Goal: Task Accomplishment & Management: Use online tool/utility

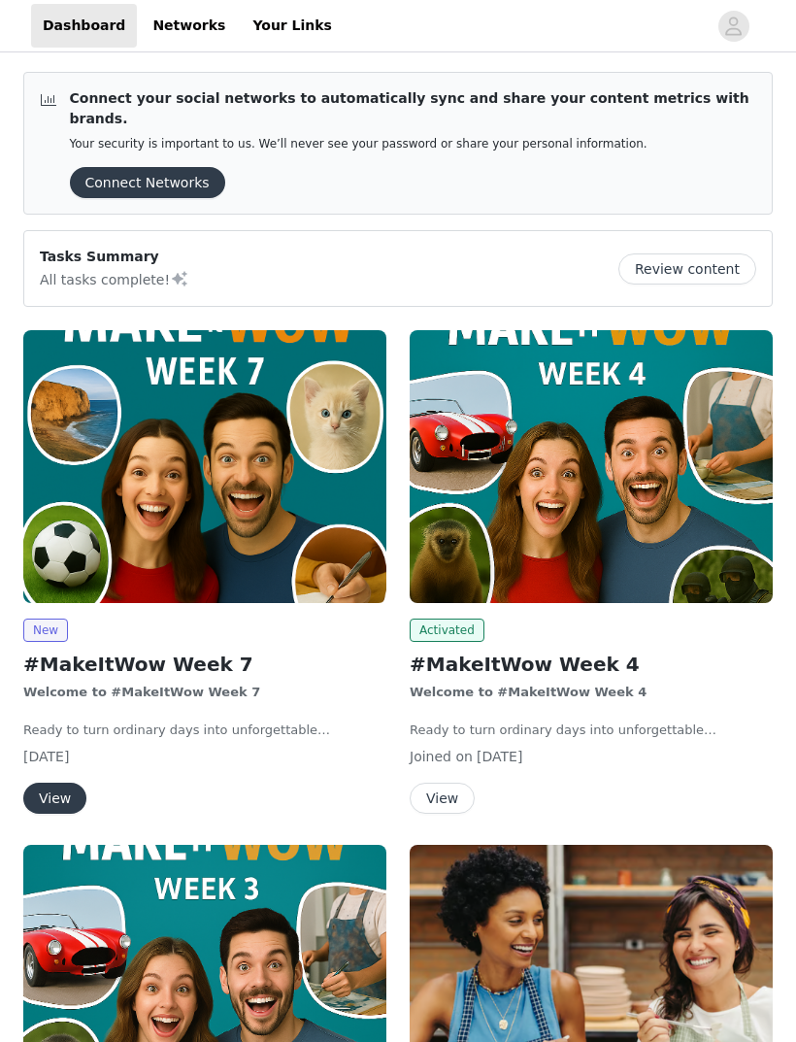
click at [55, 783] on button "View" at bounding box center [54, 798] width 63 height 31
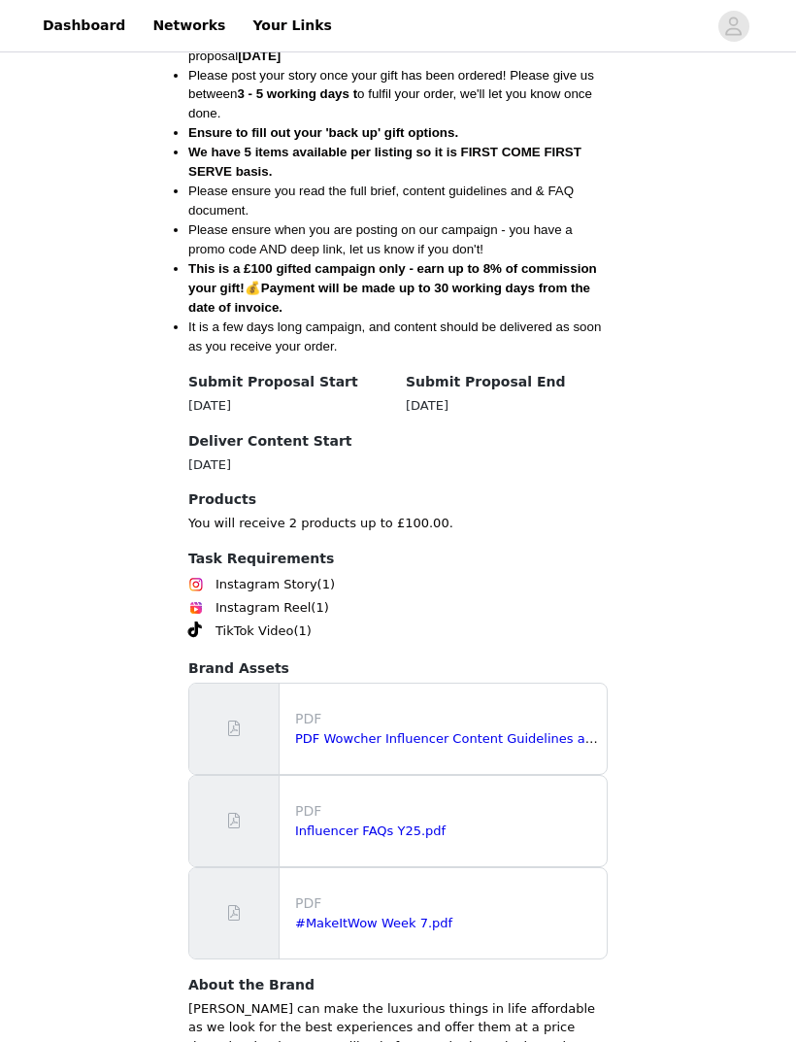
click at [353, 732] on link "PDF Wowcher Influencer Content Guidelines and Best Practise 12.pdf" at bounding box center [513, 739] width 437 height 15
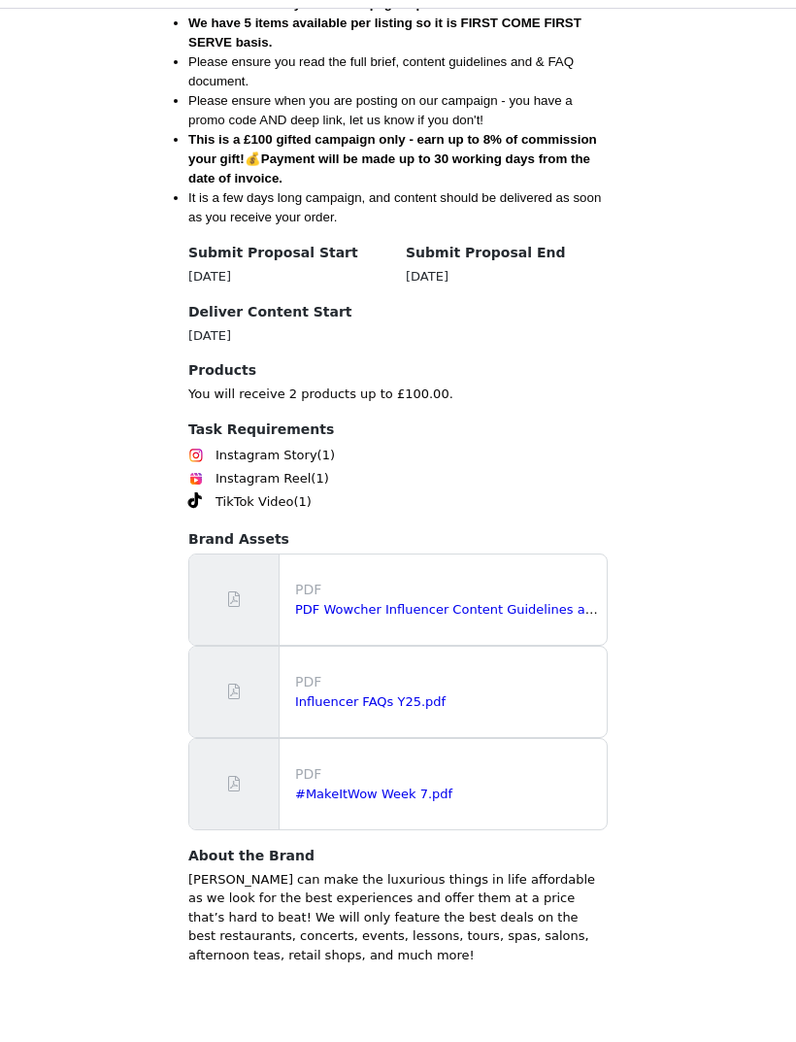
scroll to position [953, 0]
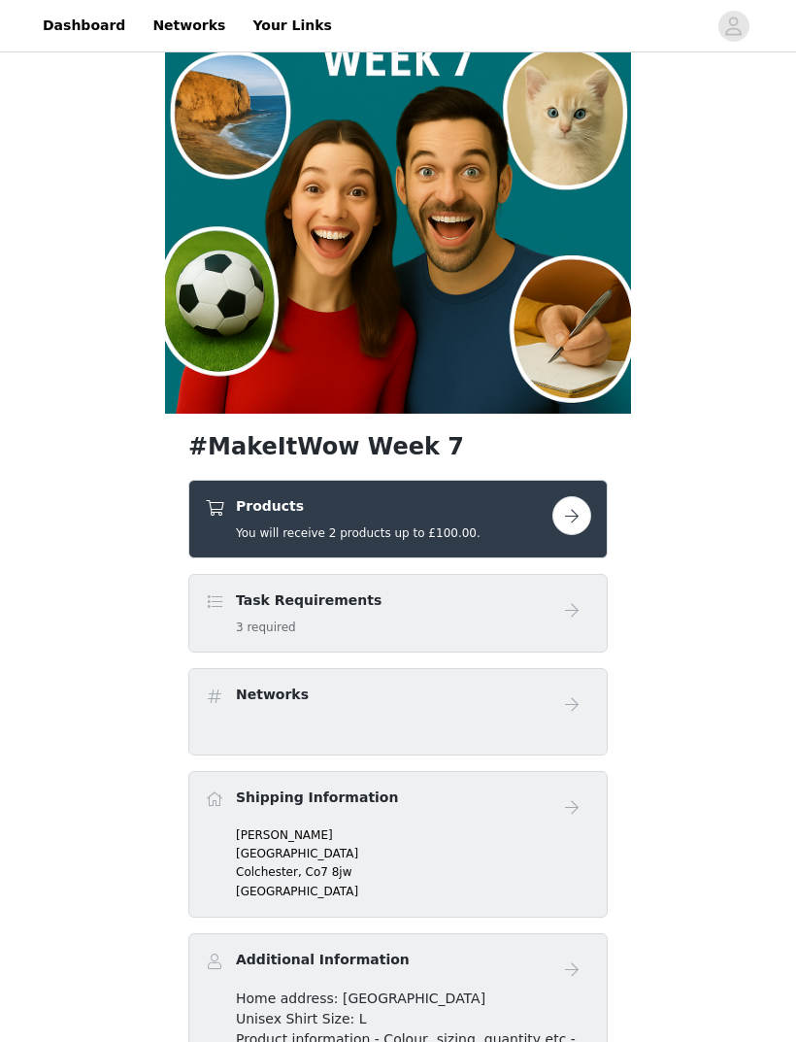
scroll to position [125, 0]
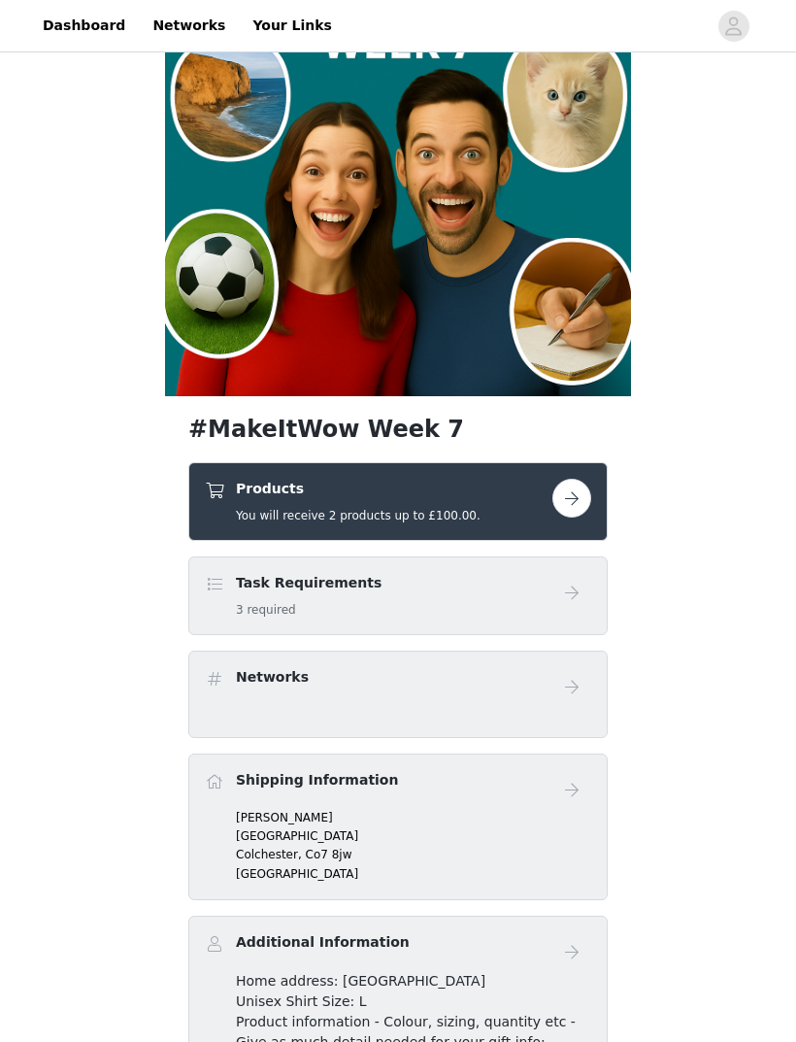
click at [557, 503] on button "button" at bounding box center [572, 499] width 39 height 39
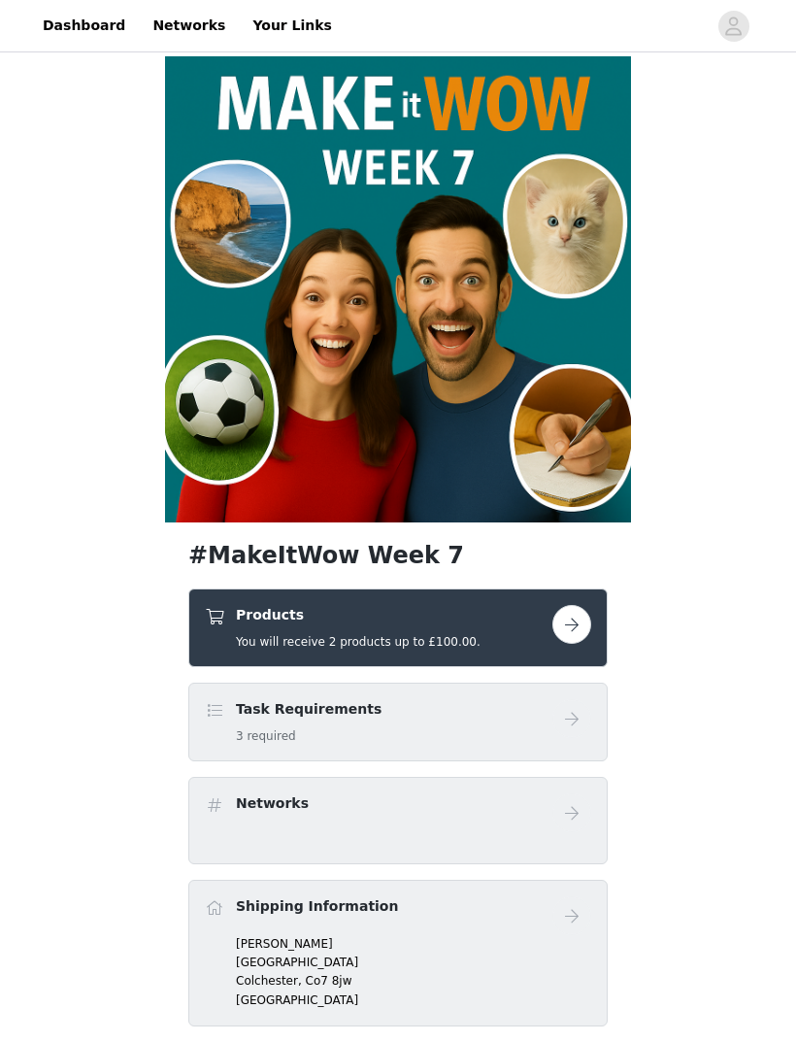
click at [566, 626] on button "button" at bounding box center [572, 624] width 39 height 39
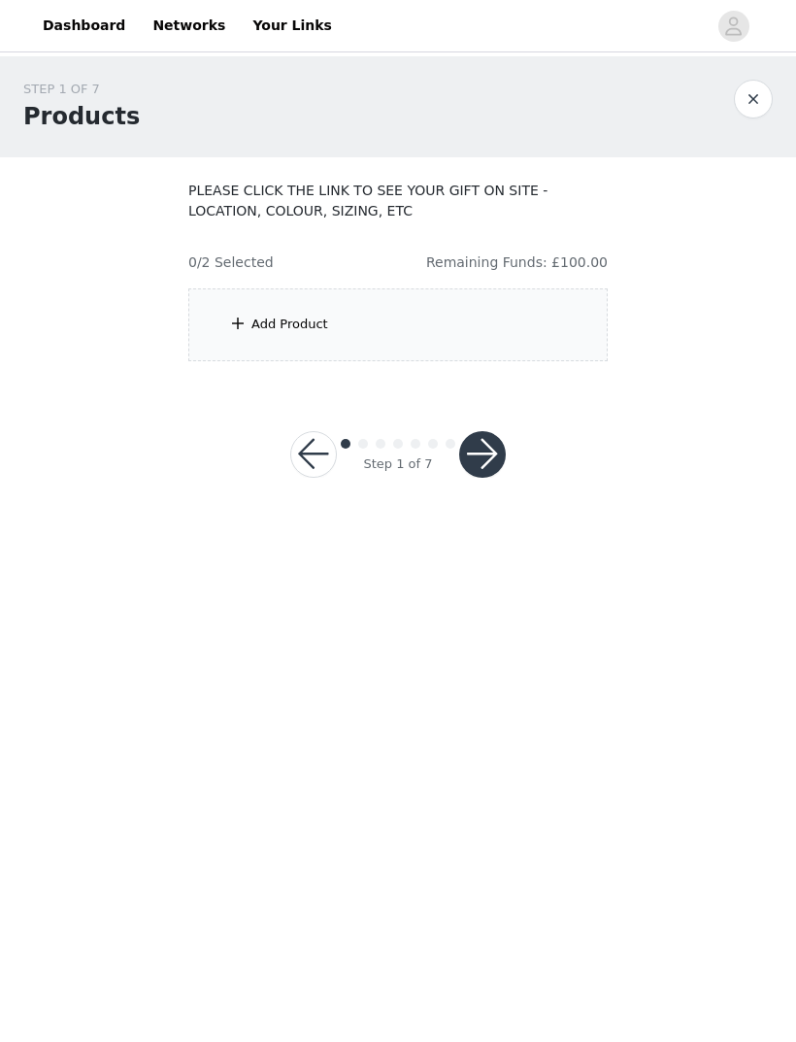
click at [260, 322] on div "Add Product" at bounding box center [290, 324] width 77 height 19
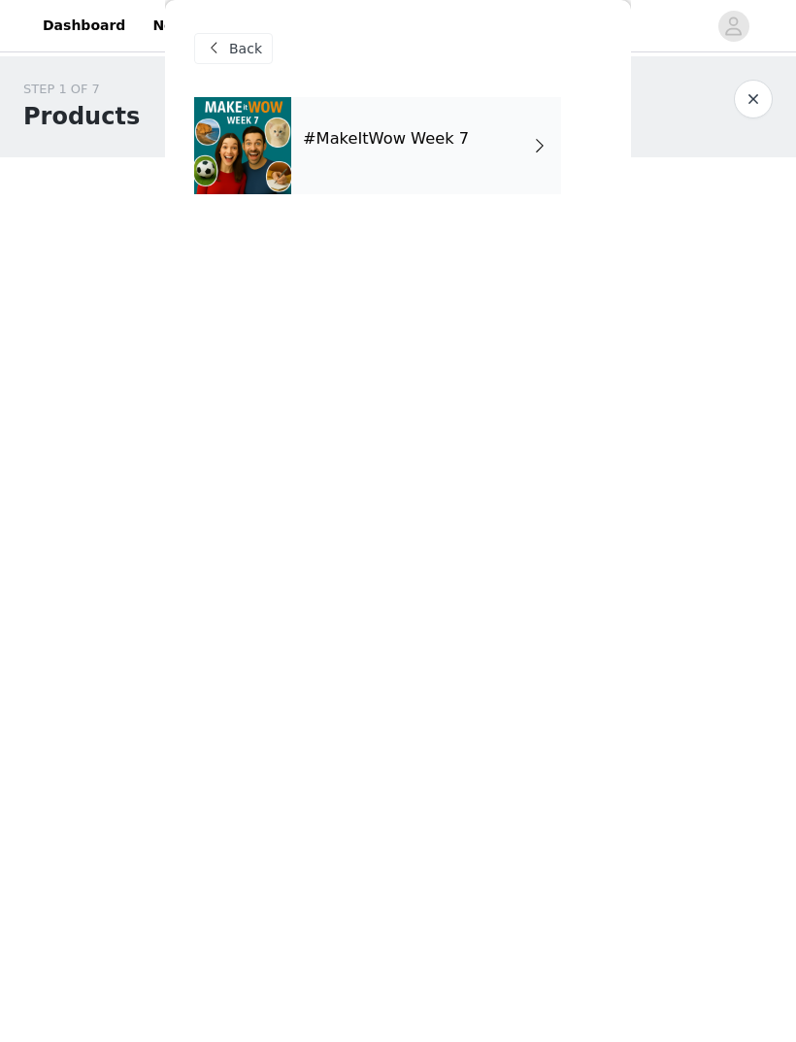
click at [324, 143] on h4 "#MakeItWow Week 7" at bounding box center [386, 138] width 166 height 17
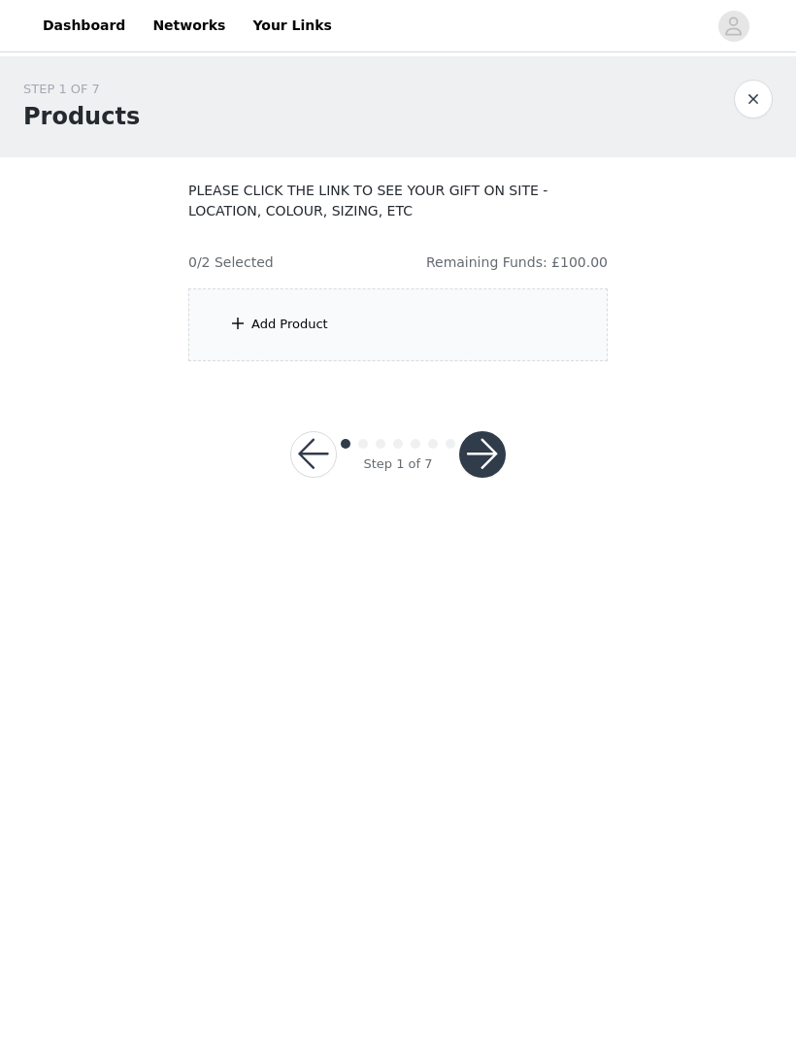
click at [247, 322] on span at bounding box center [237, 323] width 19 height 23
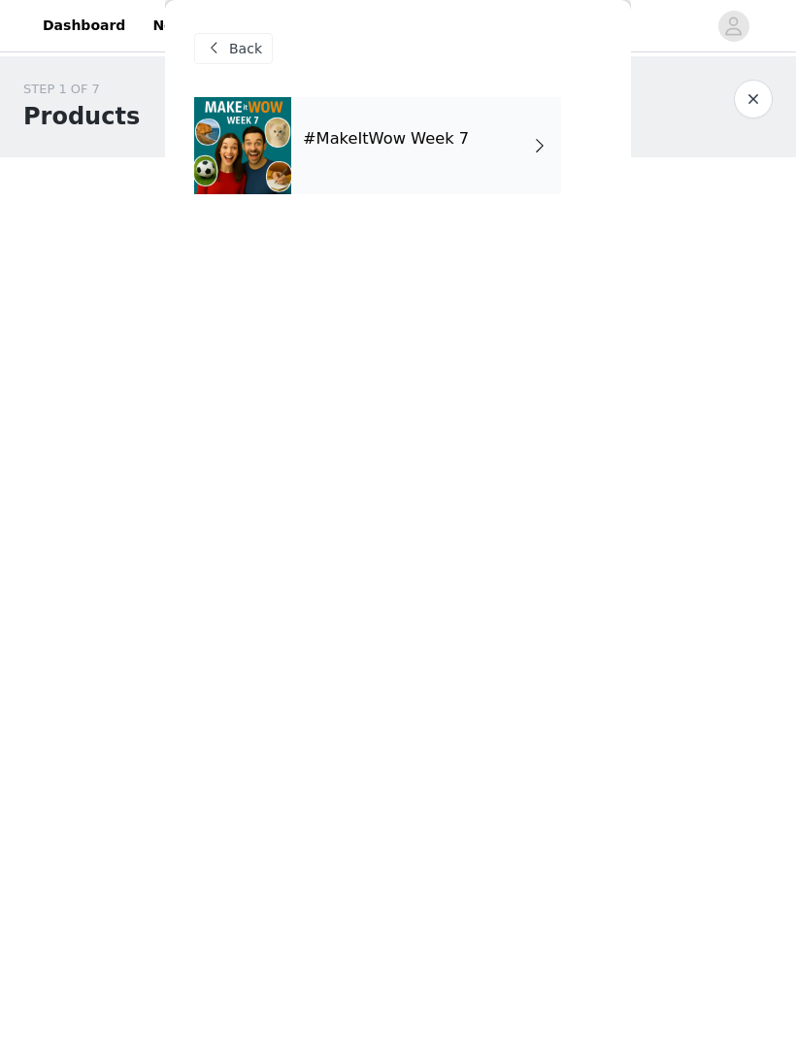
click at [242, 136] on div at bounding box center [242, 145] width 97 height 97
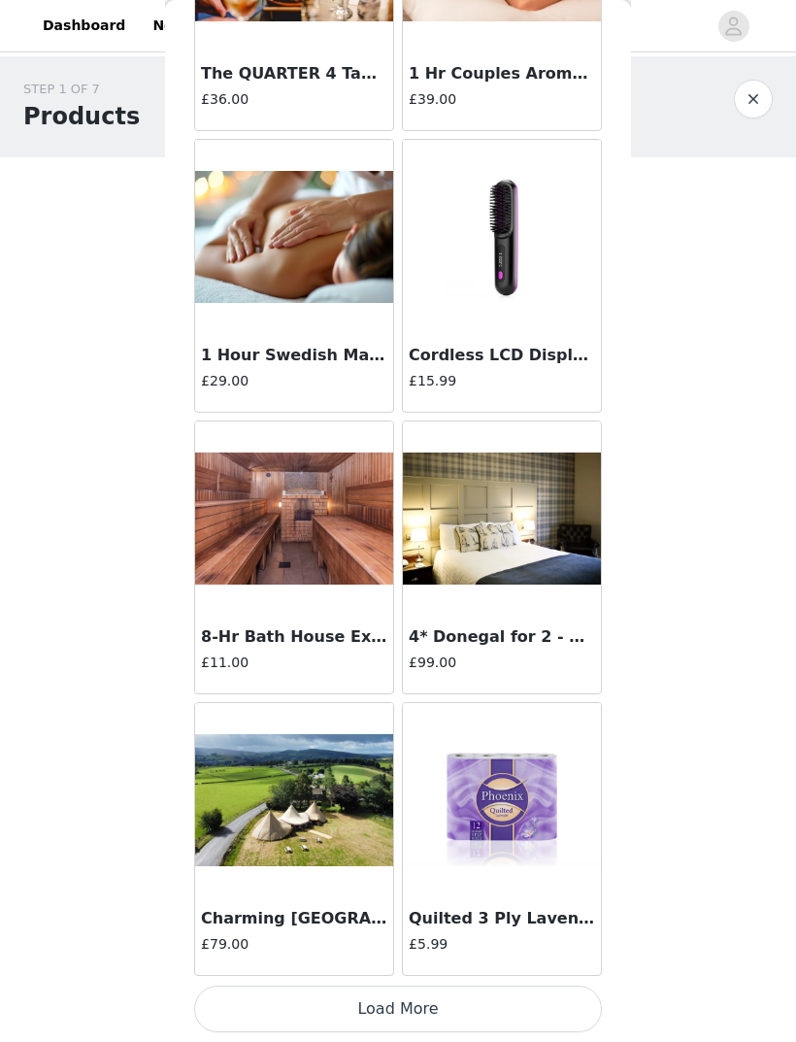
scroll to position [1930, 0]
click at [413, 1010] on button "Load More" at bounding box center [398, 1009] width 408 height 47
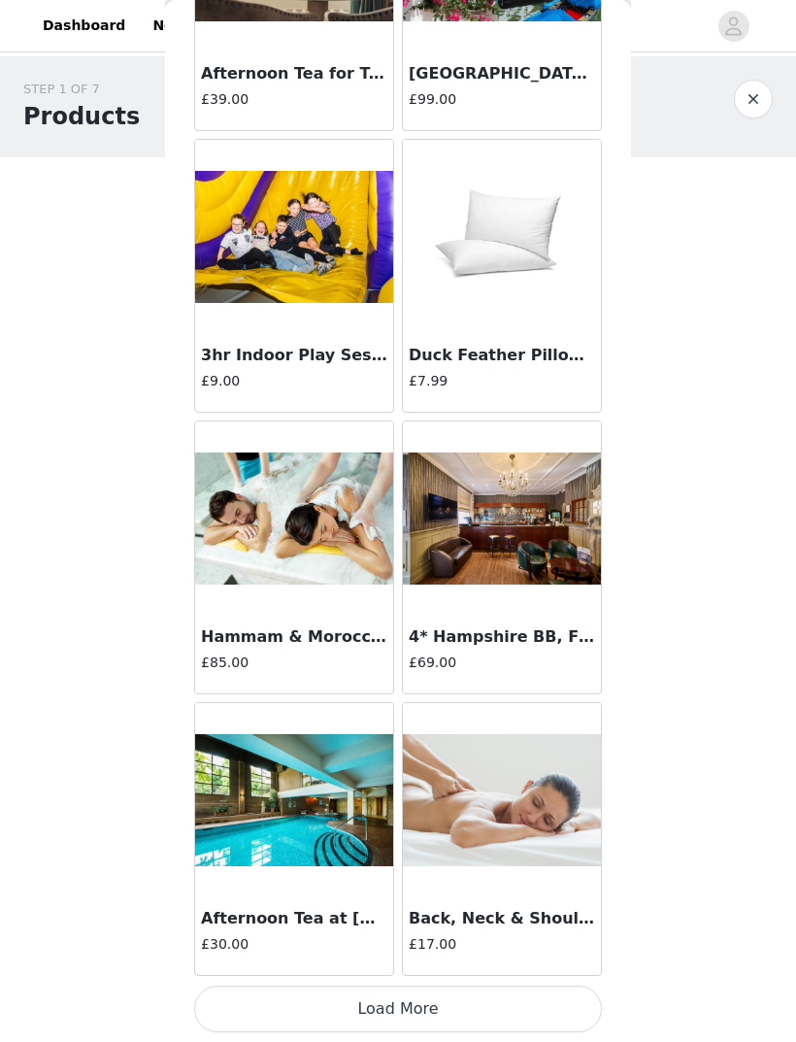
scroll to position [4747, 0]
click at [445, 998] on button "Load More" at bounding box center [398, 1009] width 408 height 47
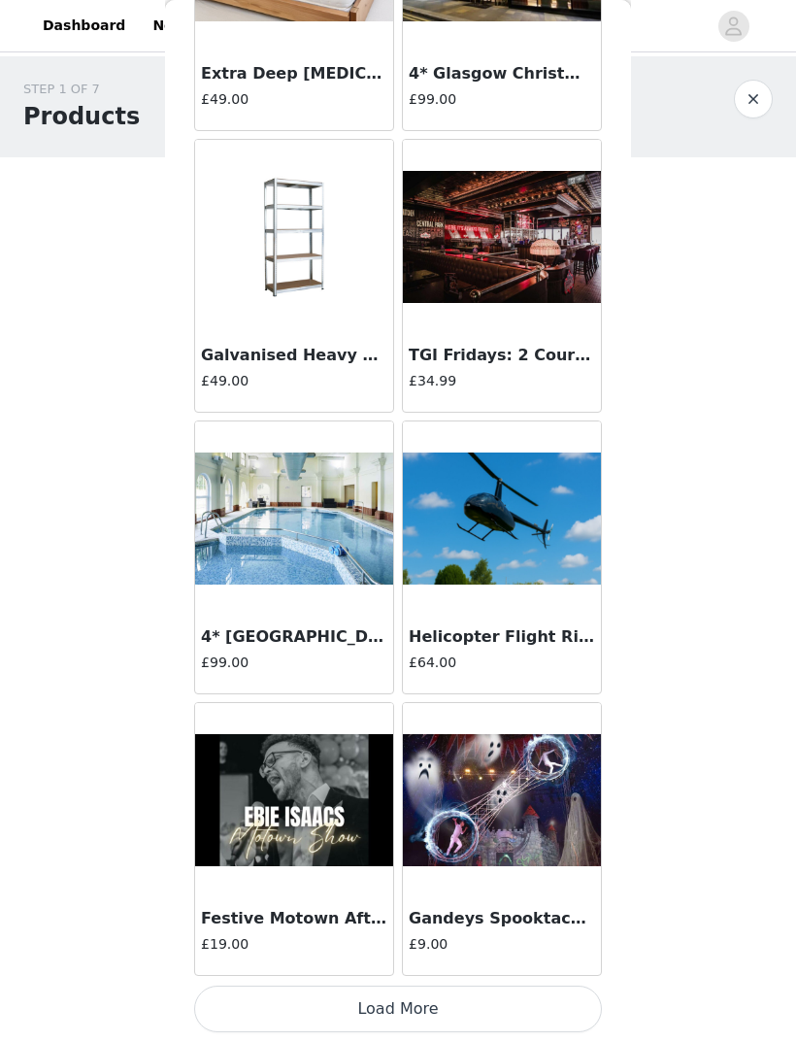
scroll to position [7564, 0]
click at [436, 995] on button "Load More" at bounding box center [398, 1009] width 408 height 47
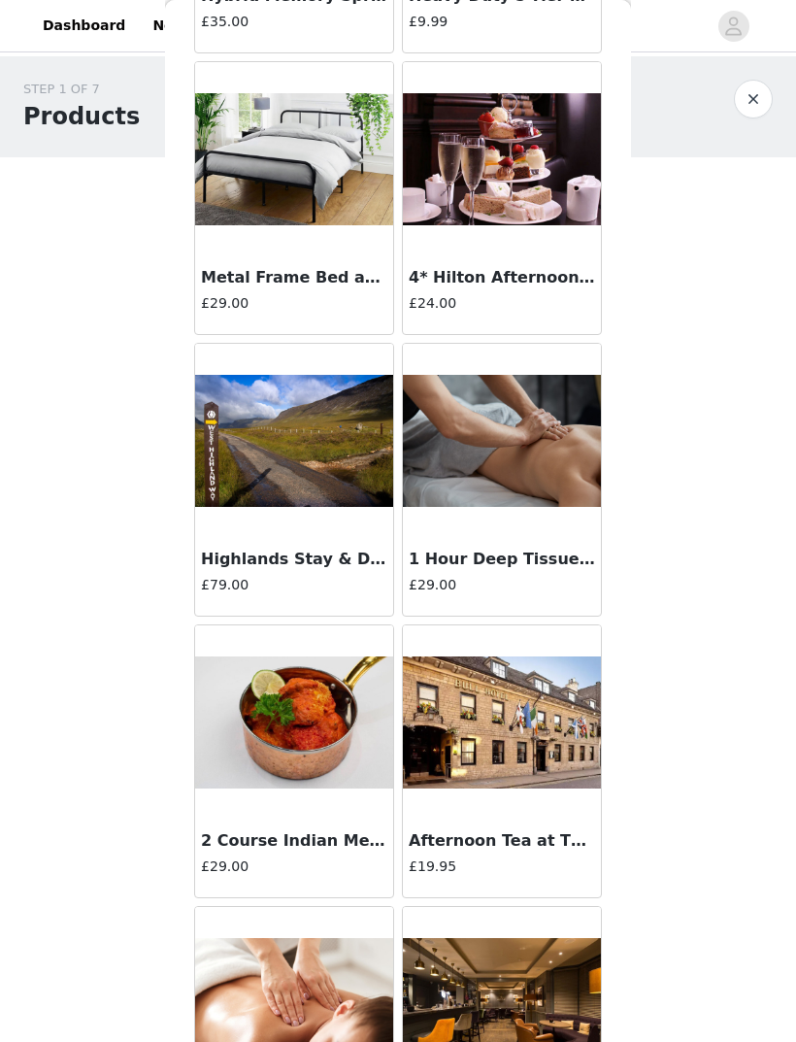
scroll to position [9612, 0]
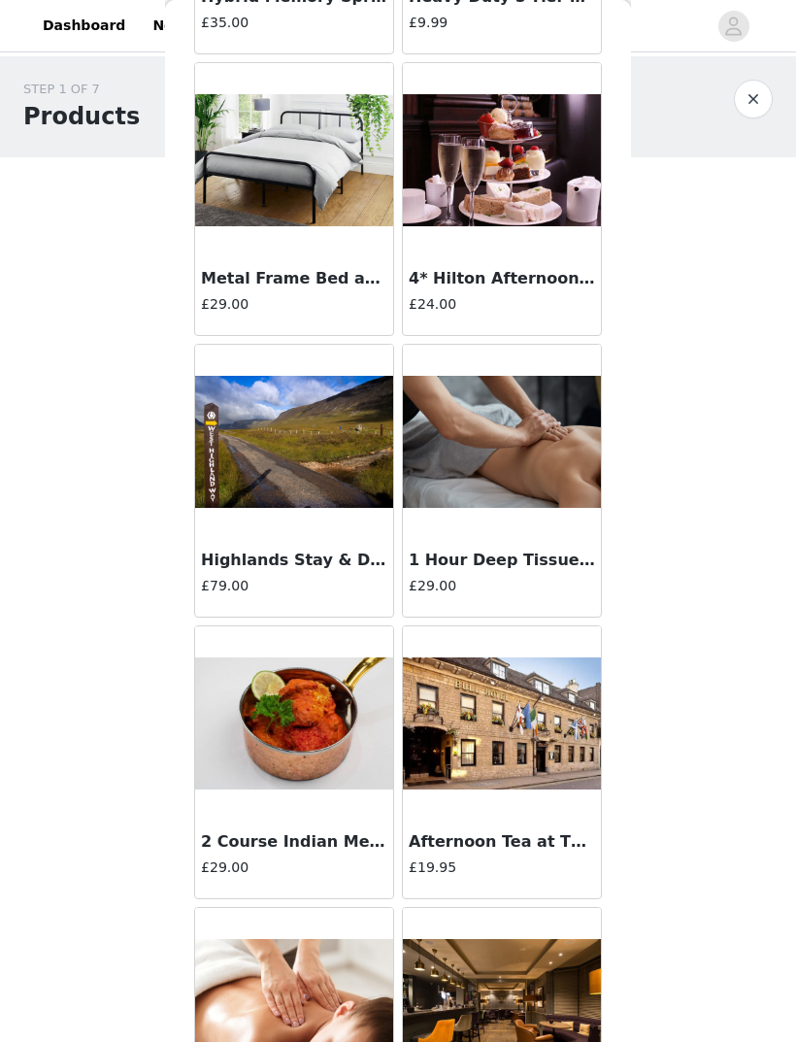
click at [318, 278] on h3 "Metal Frame Bed and Headboard ([DATE])" at bounding box center [294, 278] width 186 height 23
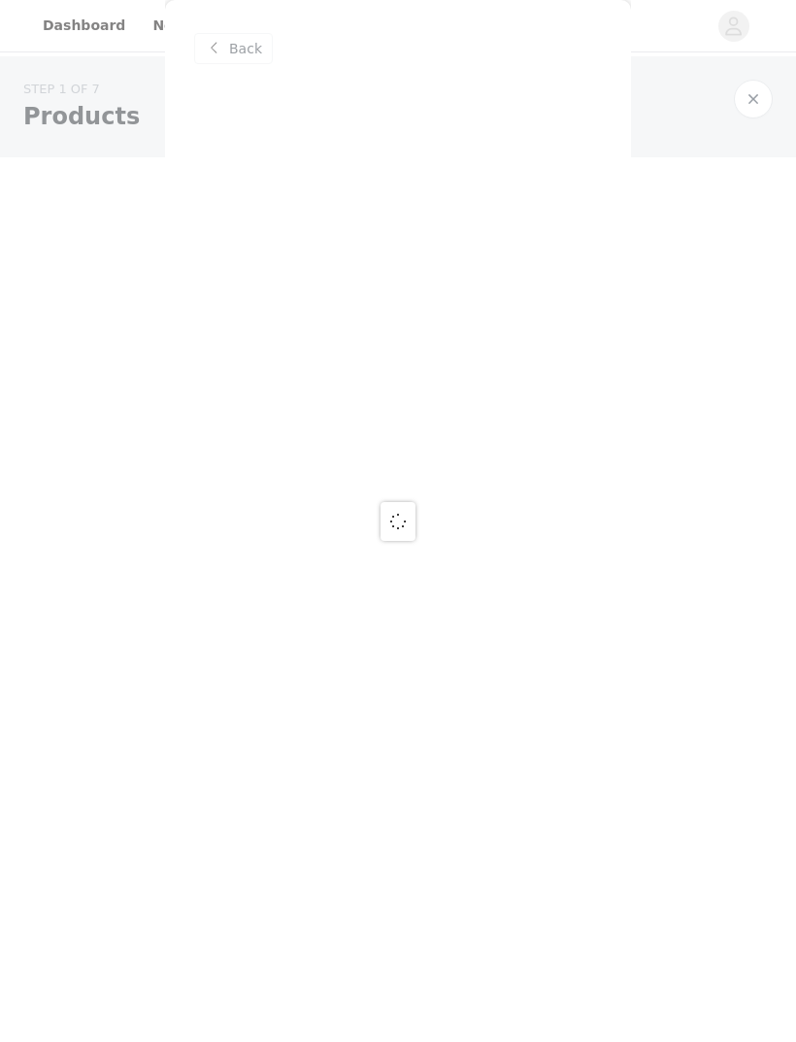
scroll to position [0, 0]
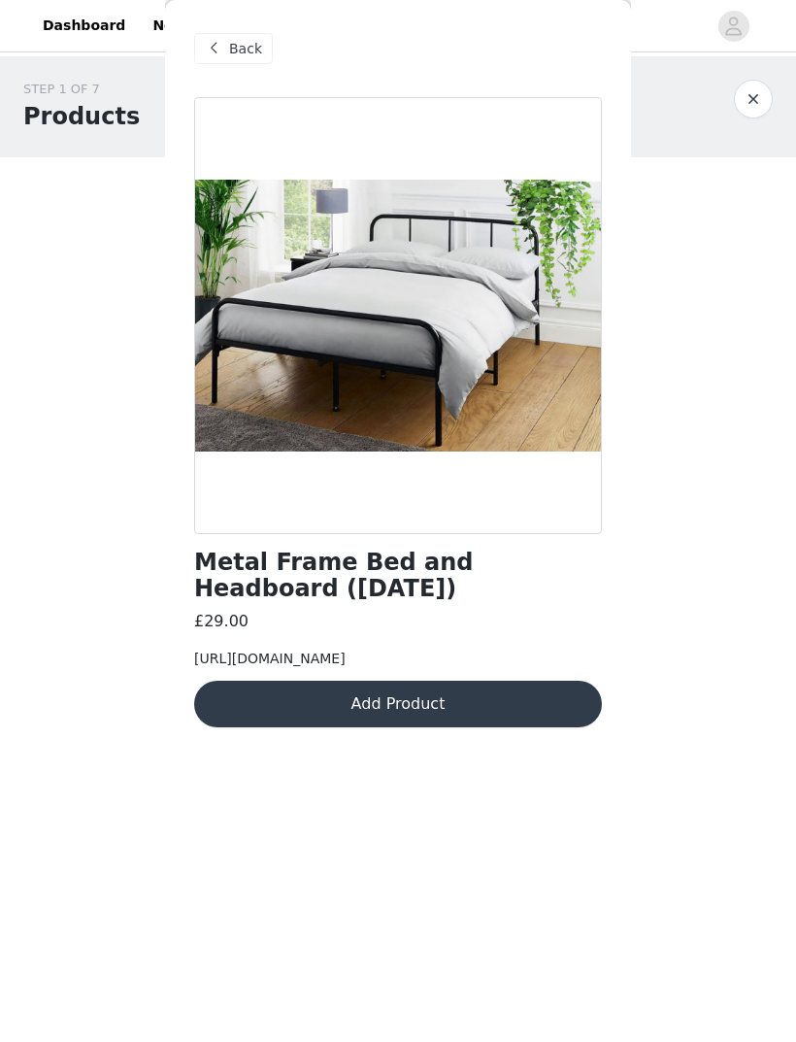
click at [514, 728] on button "Add Product" at bounding box center [398, 704] width 408 height 47
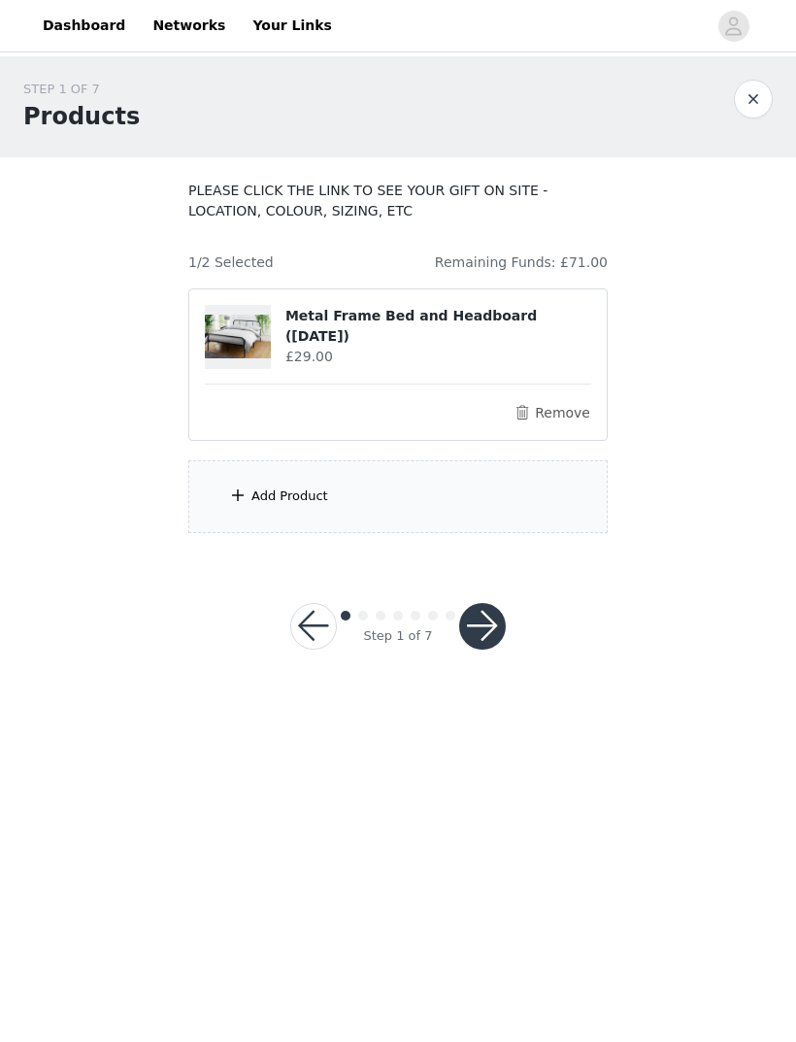
click at [486, 630] on button "button" at bounding box center [482, 626] width 47 height 47
click at [288, 482] on div "Add Product" at bounding box center [398, 496] width 420 height 73
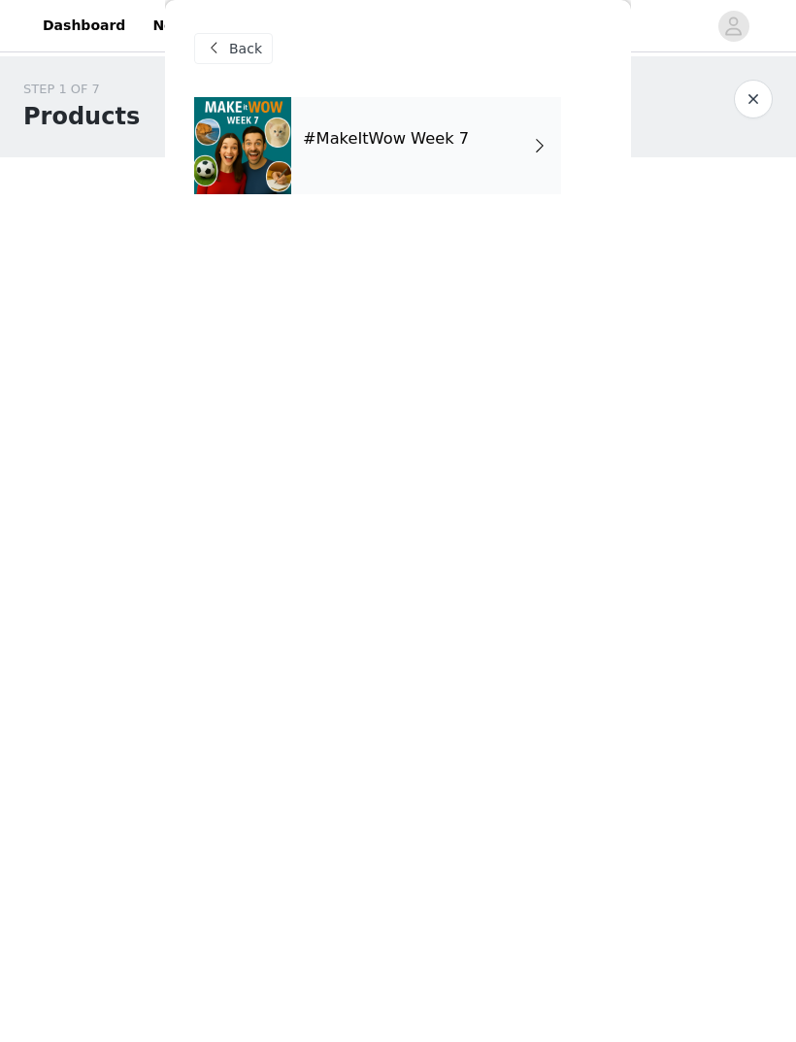
click at [535, 138] on span at bounding box center [539, 145] width 19 height 23
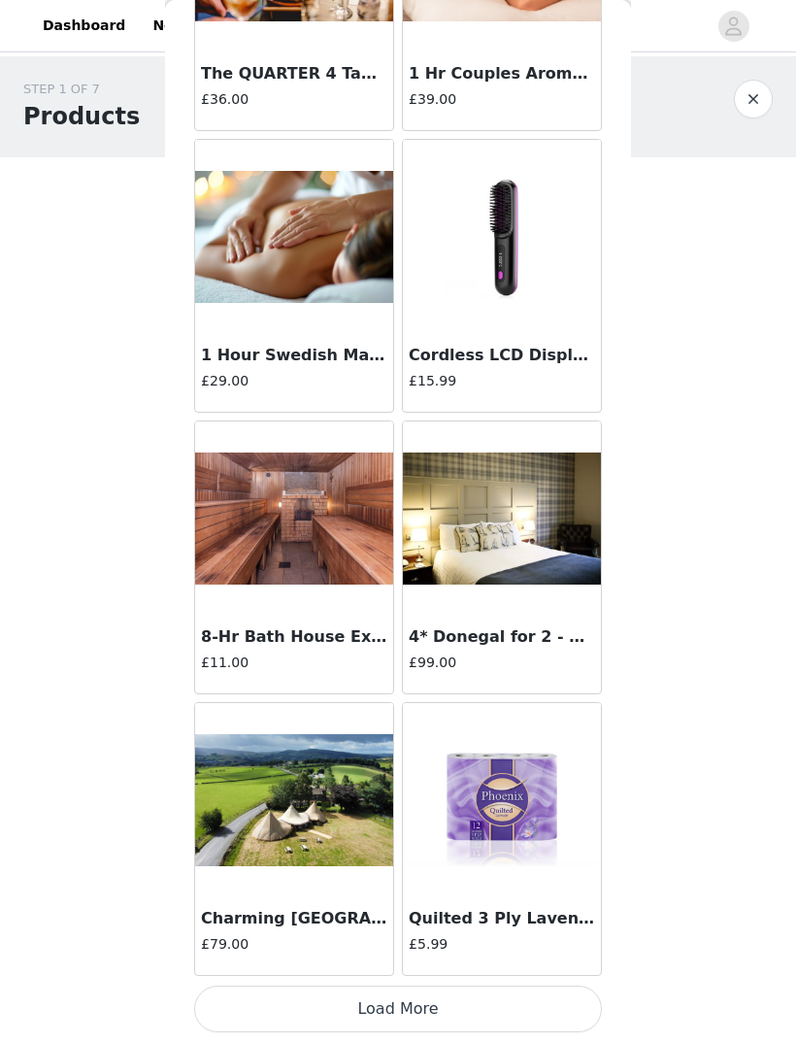
click at [376, 1004] on button "Load More" at bounding box center [398, 1009] width 408 height 47
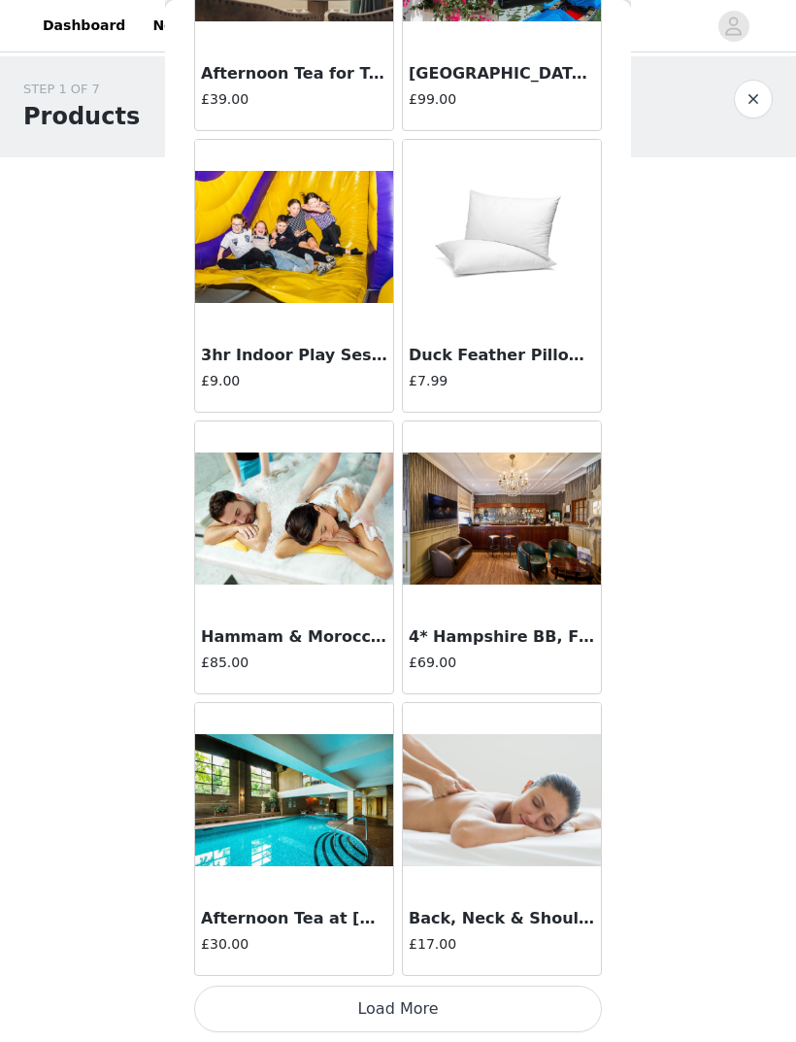
click at [355, 998] on button "Load More" at bounding box center [398, 1009] width 408 height 47
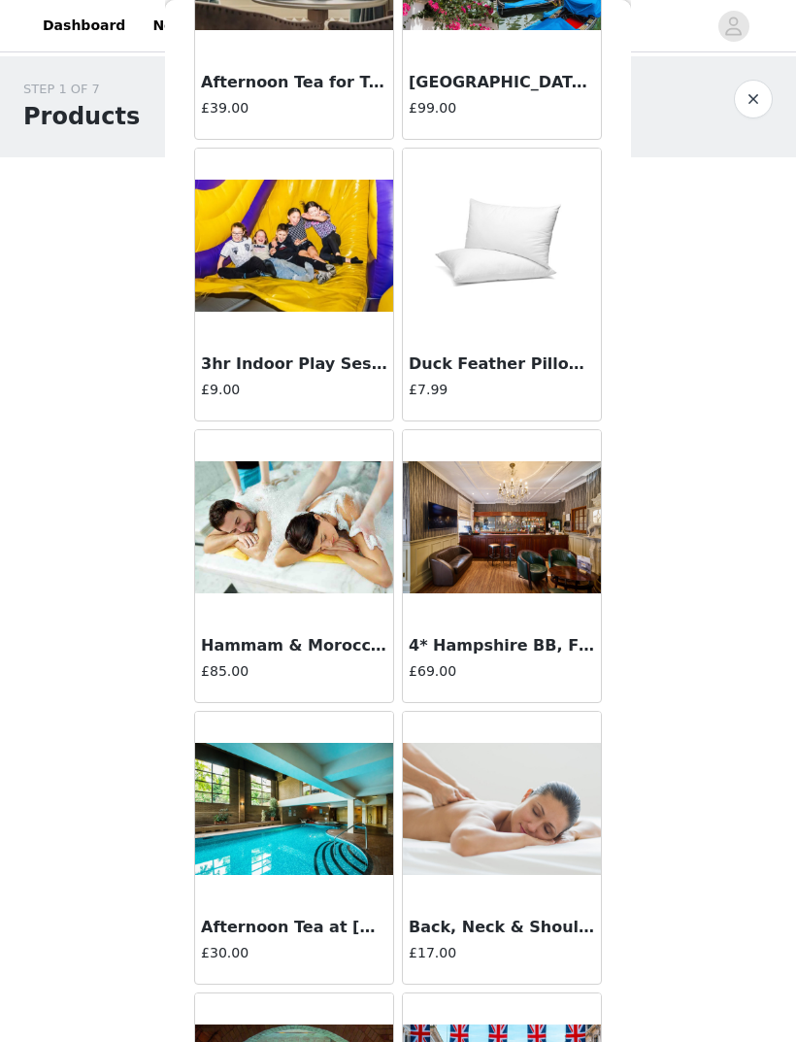
scroll to position [4784, 0]
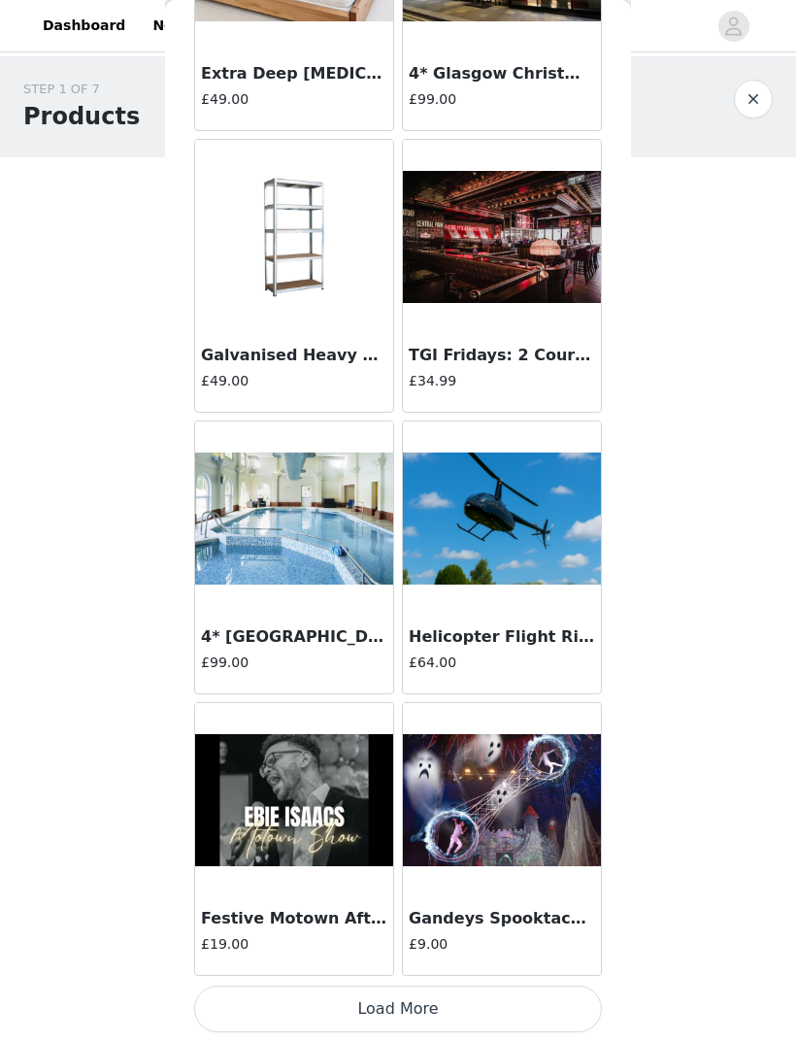
click at [381, 1003] on button "Load More" at bounding box center [398, 1009] width 408 height 47
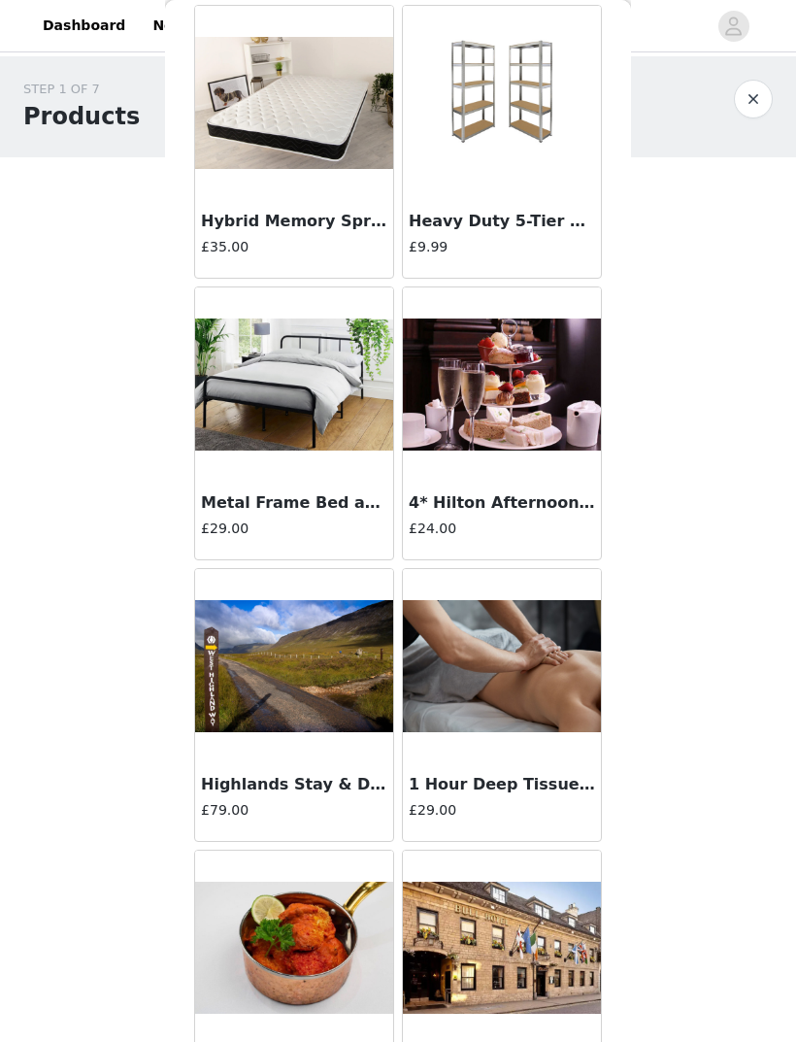
scroll to position [9389, 0]
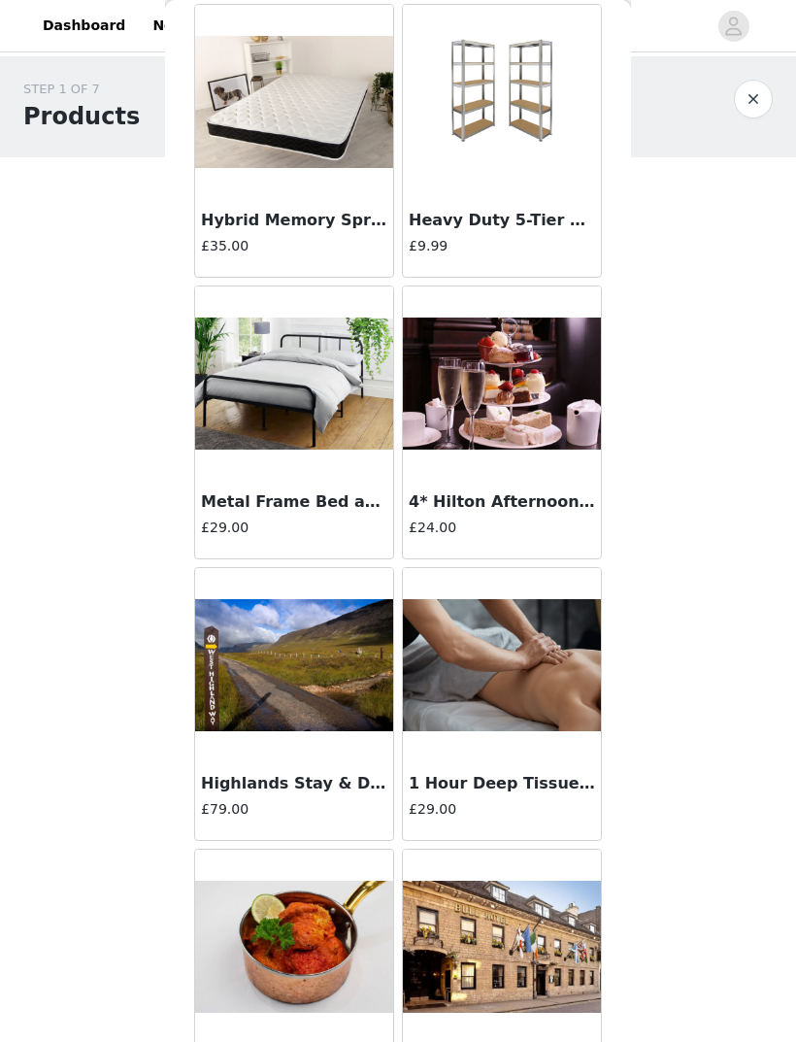
click at [249, 498] on h3 "Metal Frame Bed and Headboard ([DATE])" at bounding box center [294, 502] width 186 height 23
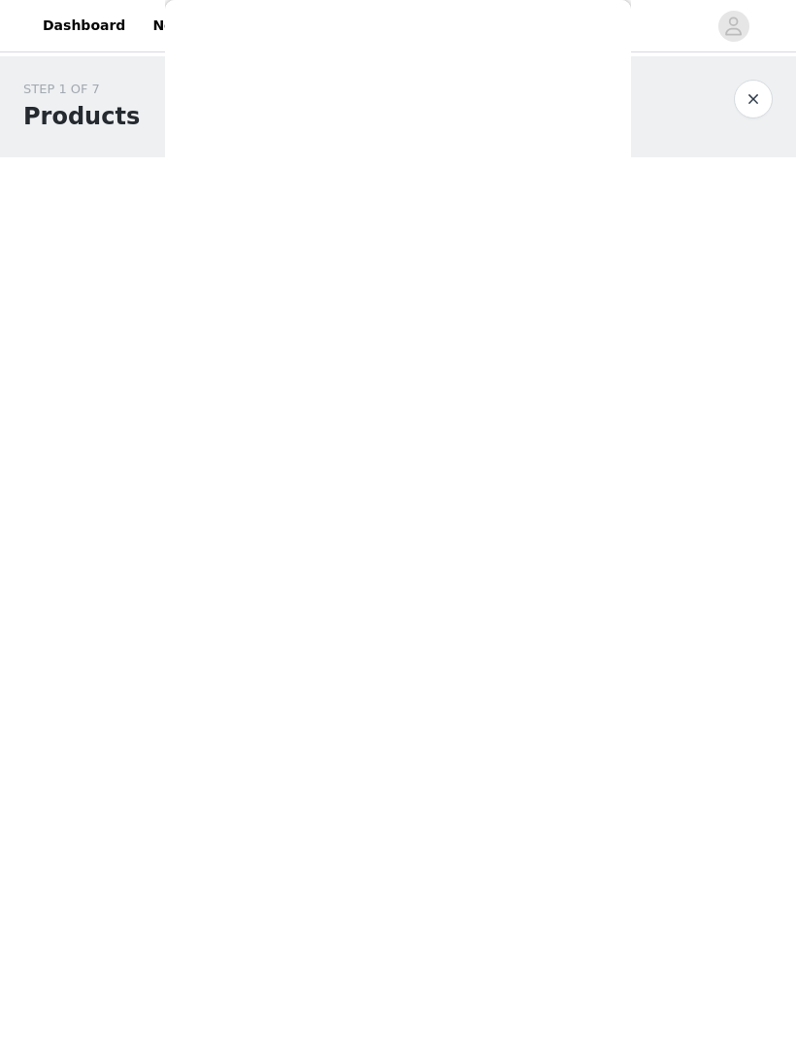
scroll to position [0, 0]
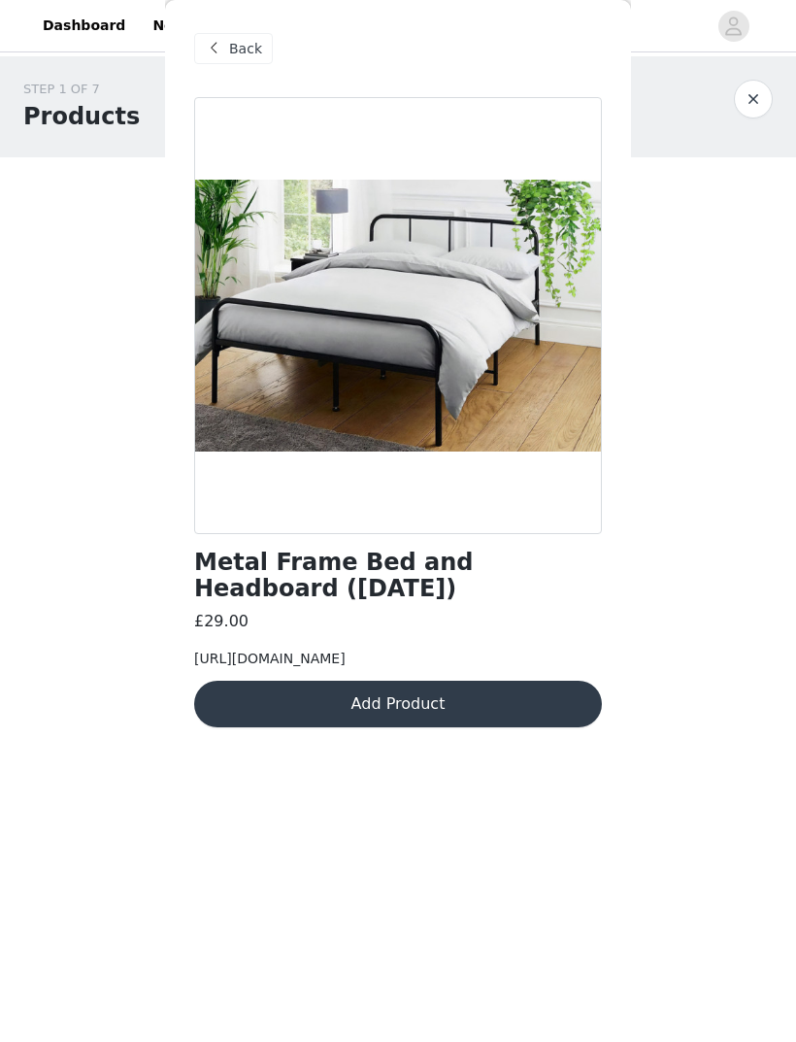
copy span "[URL][DOMAIN_NAME]"
click at [231, 50] on span "Back" at bounding box center [245, 49] width 33 height 20
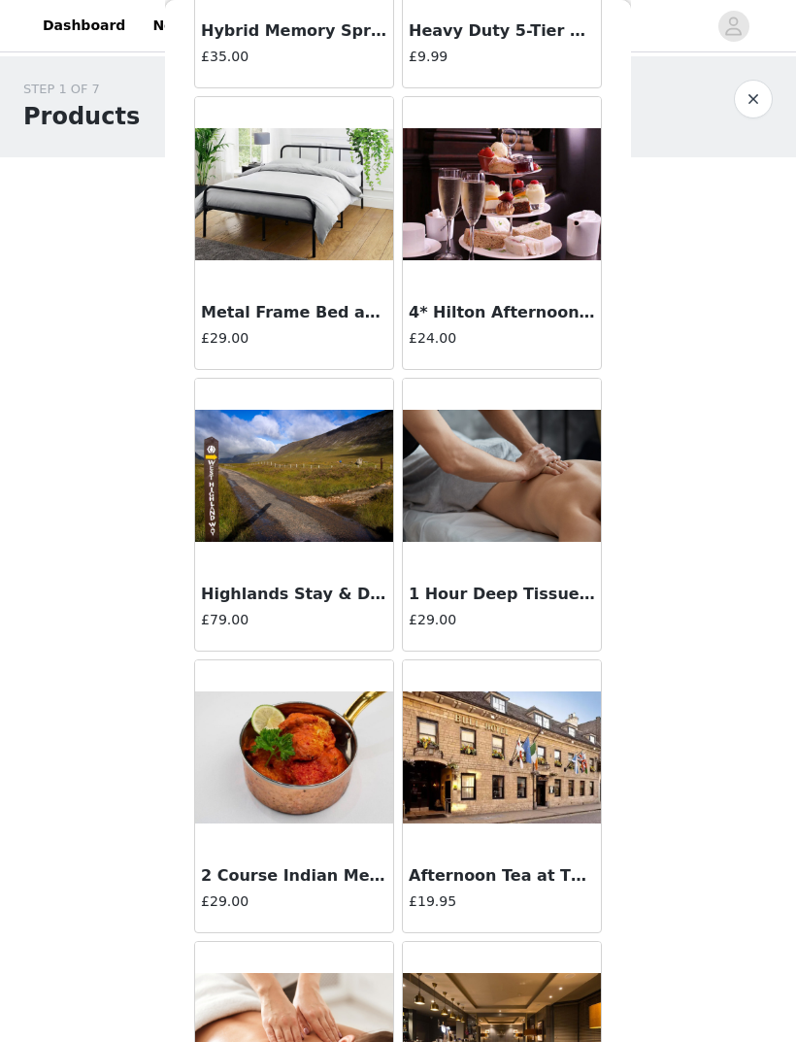
scroll to position [9581, 0]
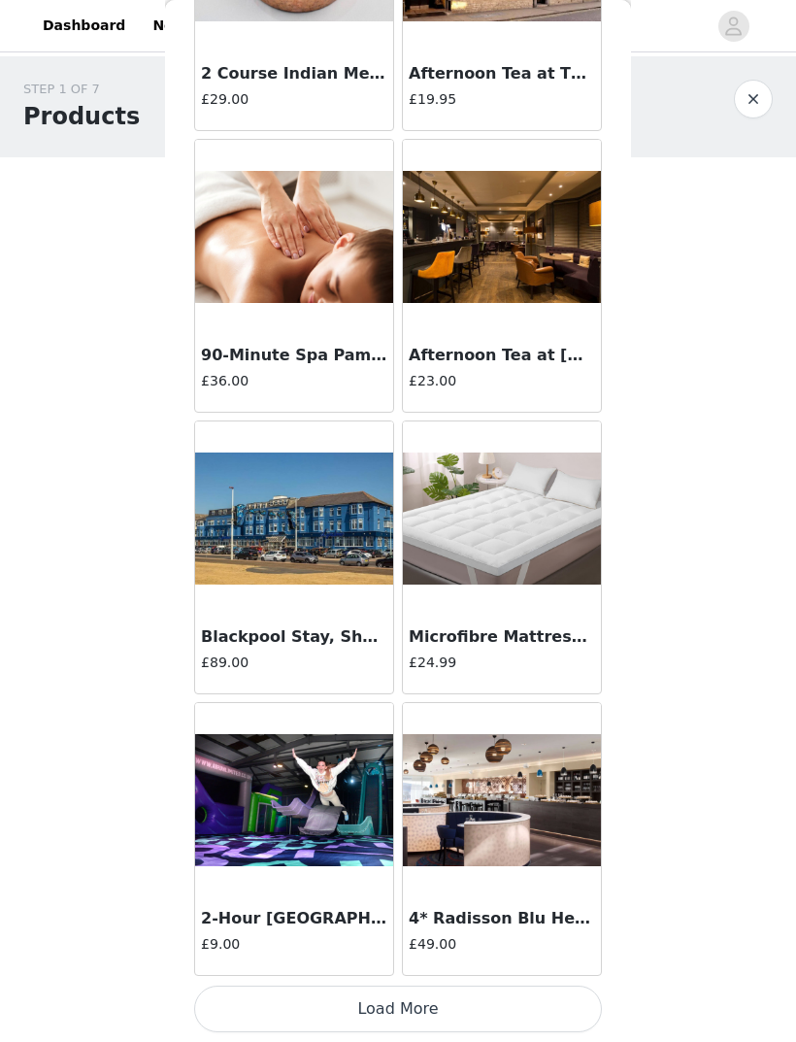
click at [400, 992] on button "Load More" at bounding box center [398, 1009] width 408 height 47
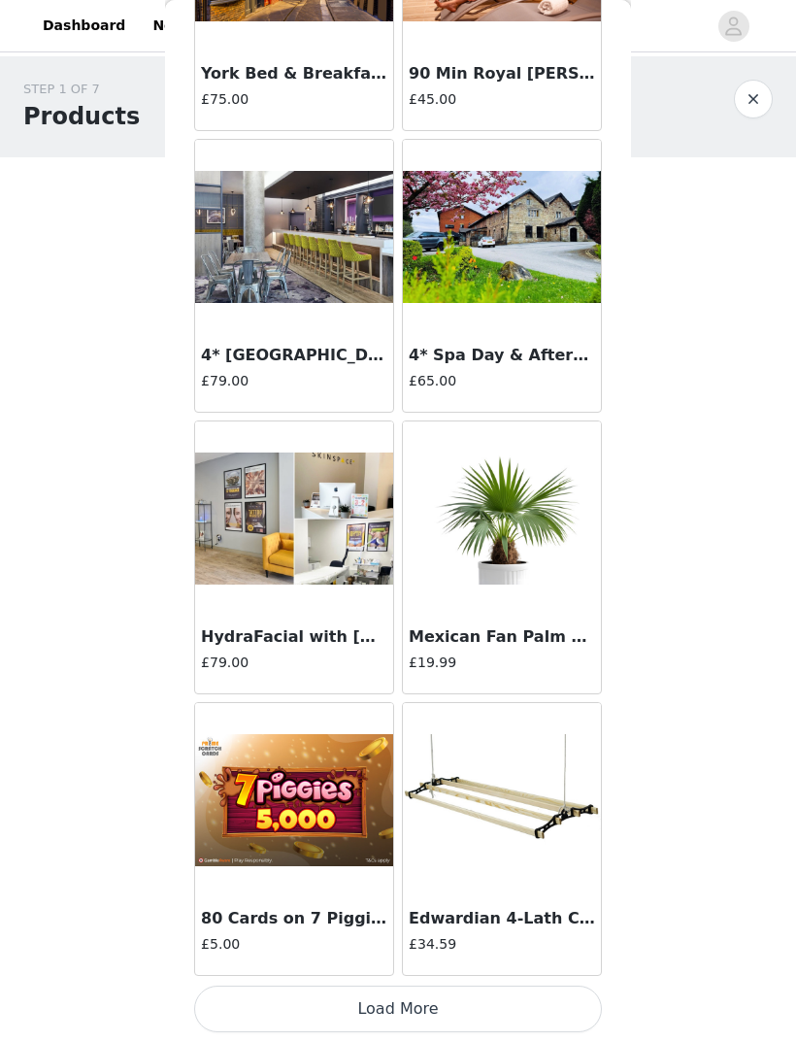
scroll to position [13197, 0]
click at [380, 1007] on button "Load More" at bounding box center [398, 1009] width 408 height 47
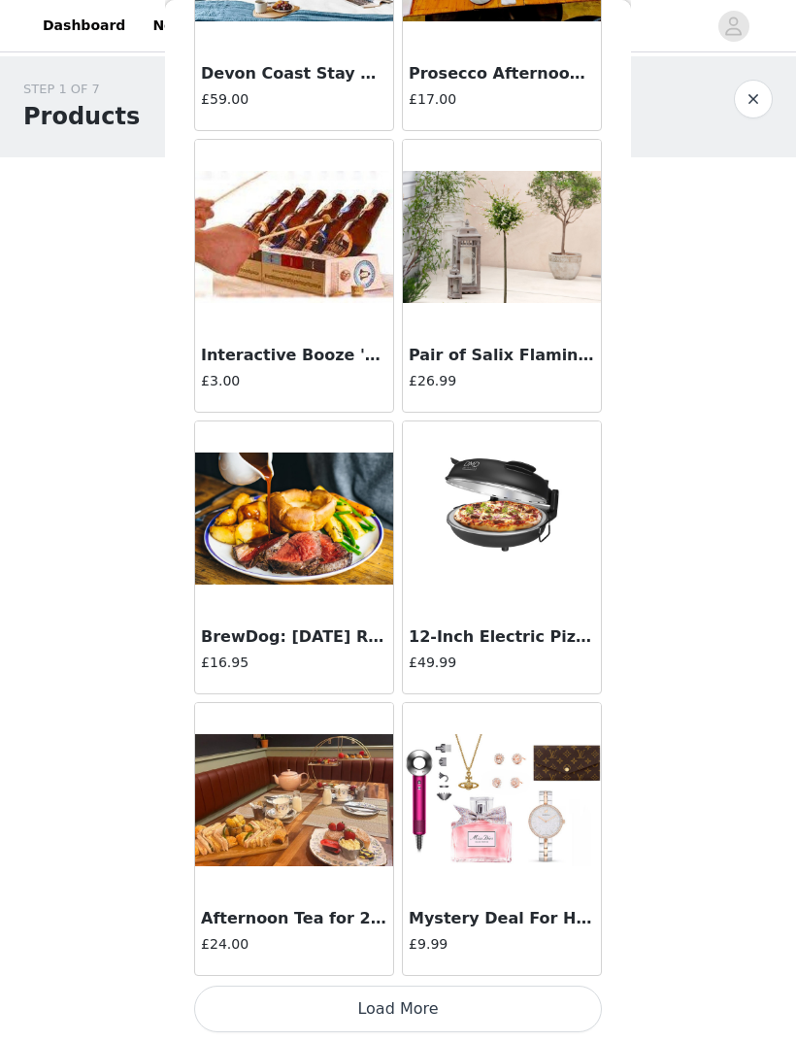
scroll to position [16014, 0]
click at [351, 988] on button "Load More" at bounding box center [398, 1009] width 408 height 47
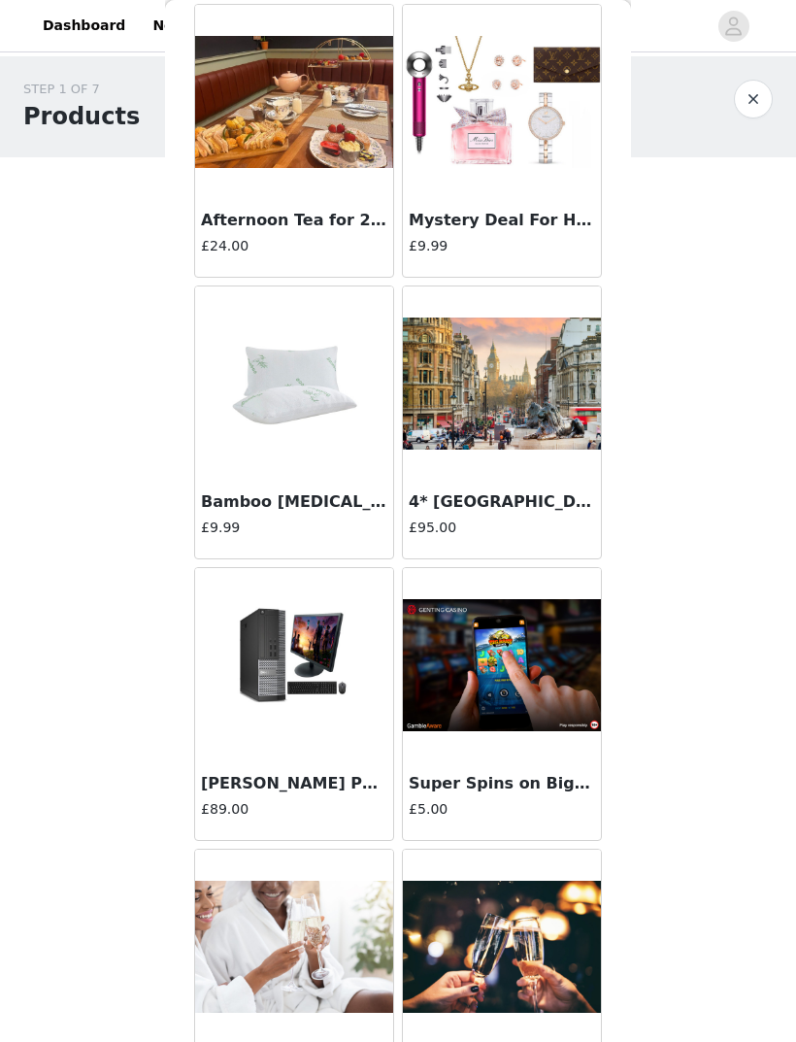
scroll to position [16719, 0]
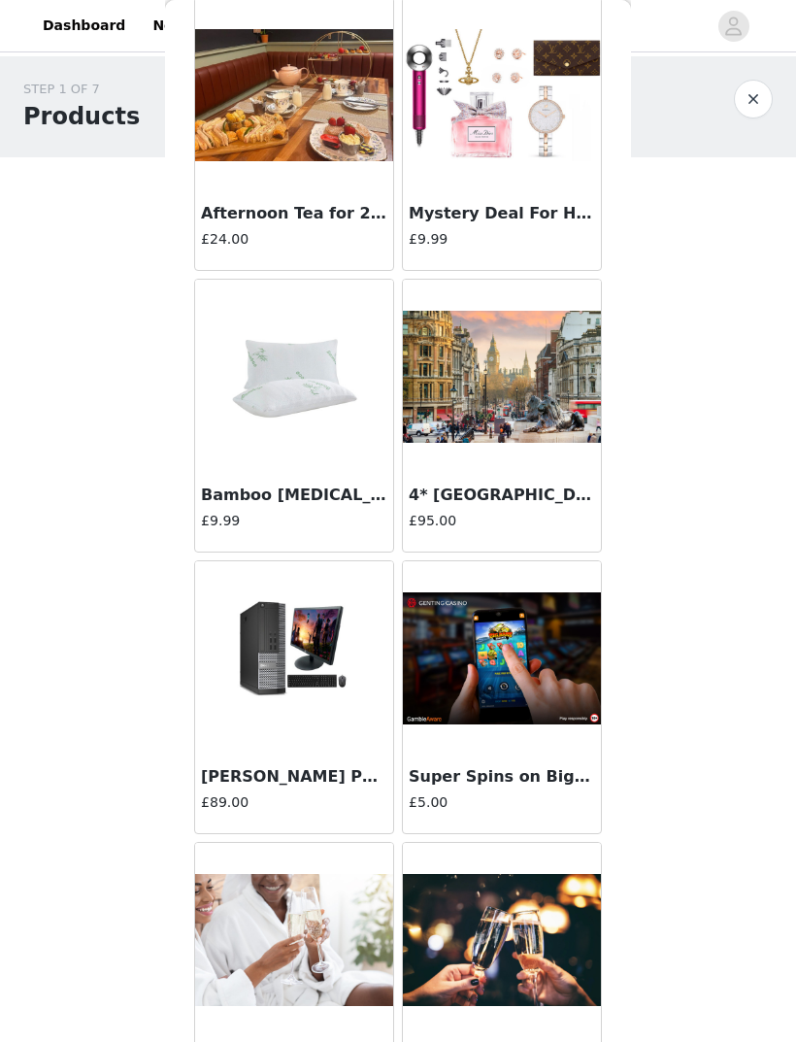
click at [457, 490] on h3 "4* [GEOGRAPHIC_DATA] [GEOGRAPHIC_DATA] for 2 ([DATE])" at bounding box center [502, 495] width 186 height 23
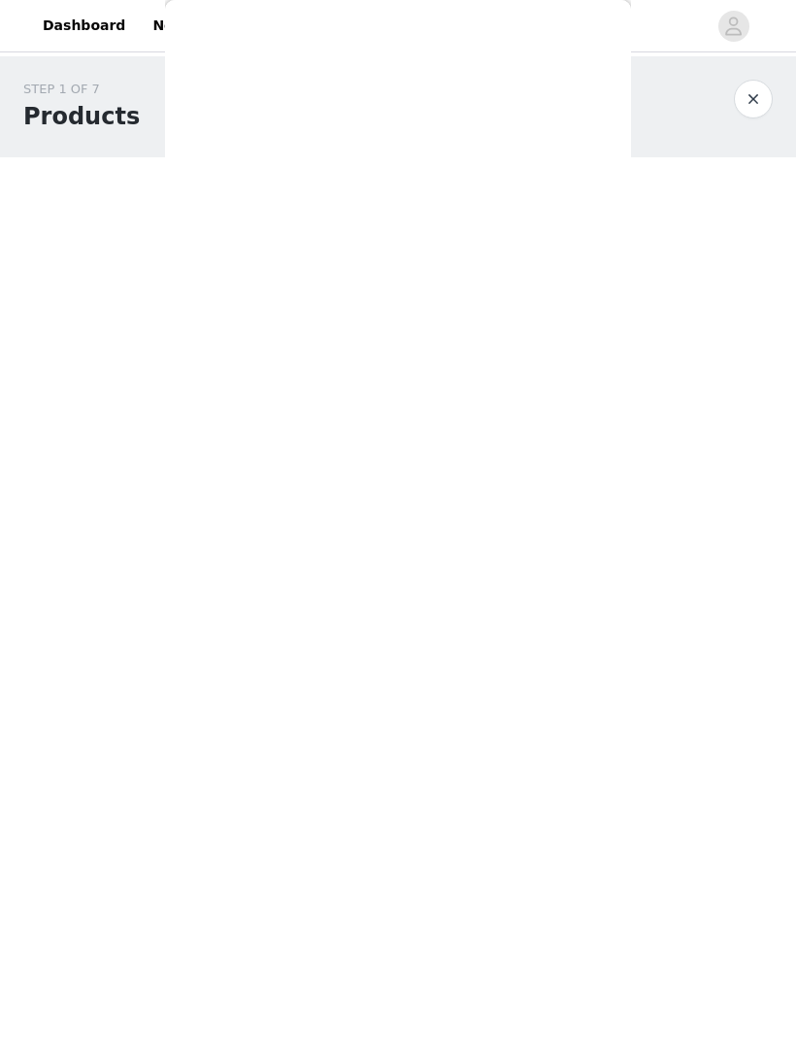
scroll to position [0, 0]
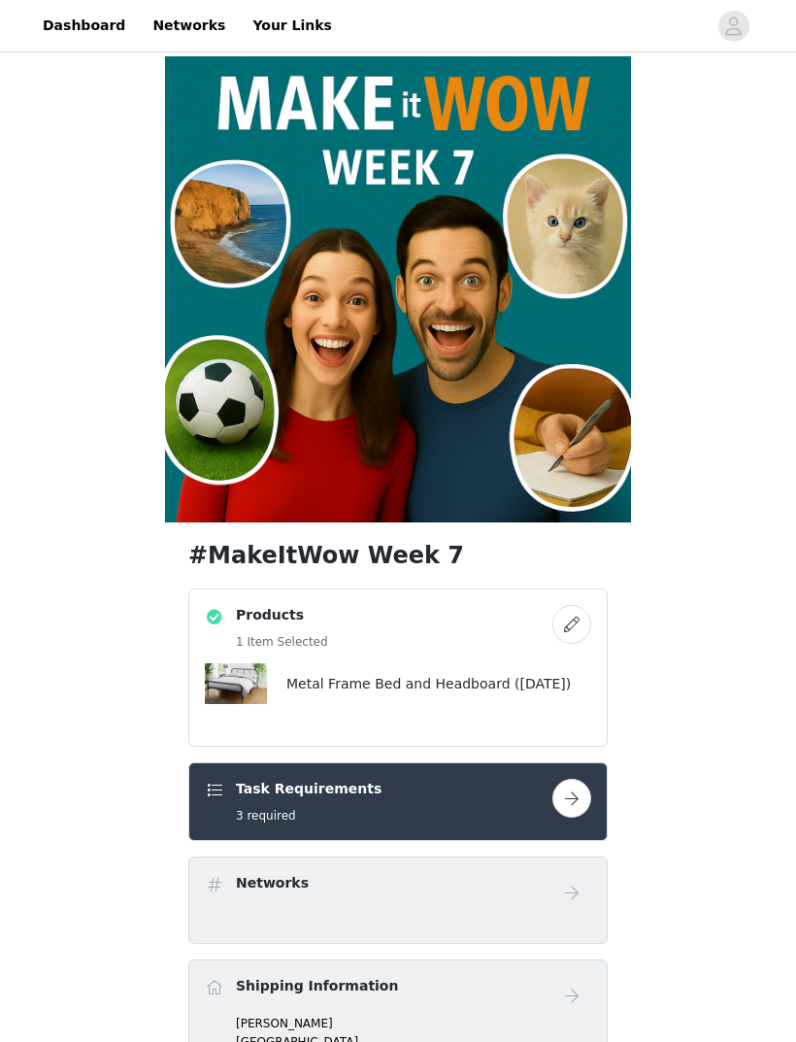
click at [562, 630] on button "button" at bounding box center [572, 624] width 39 height 39
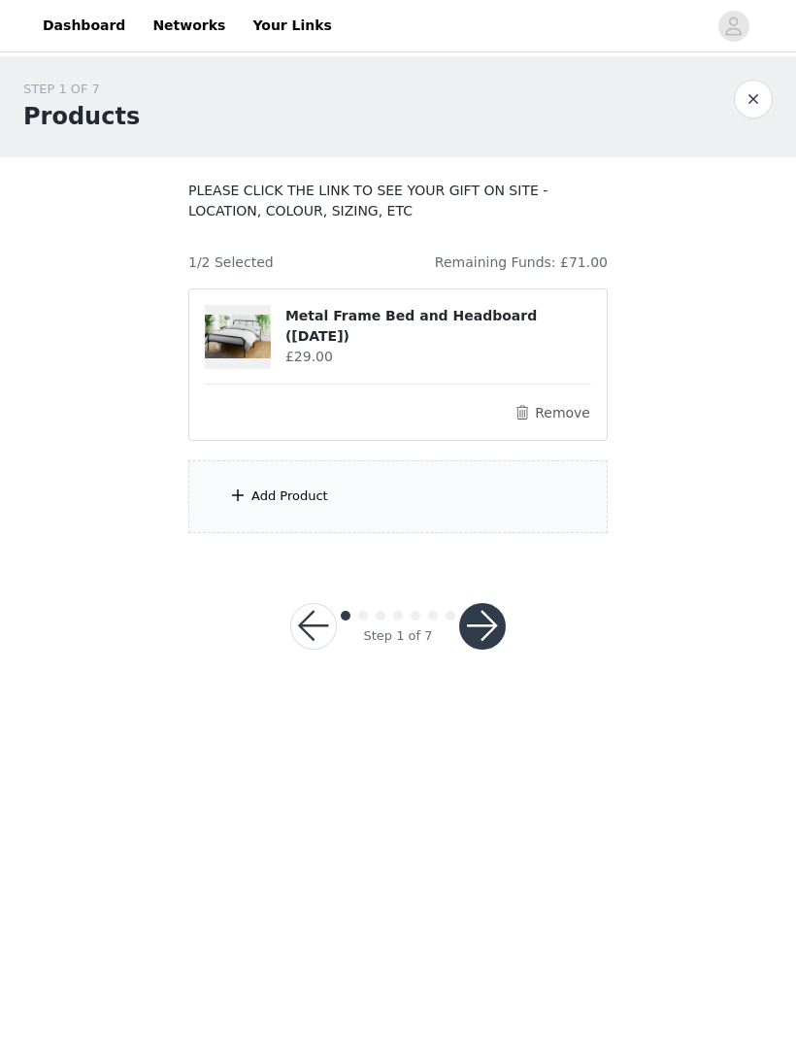
click at [551, 415] on button "Remove" at bounding box center [553, 412] width 78 height 23
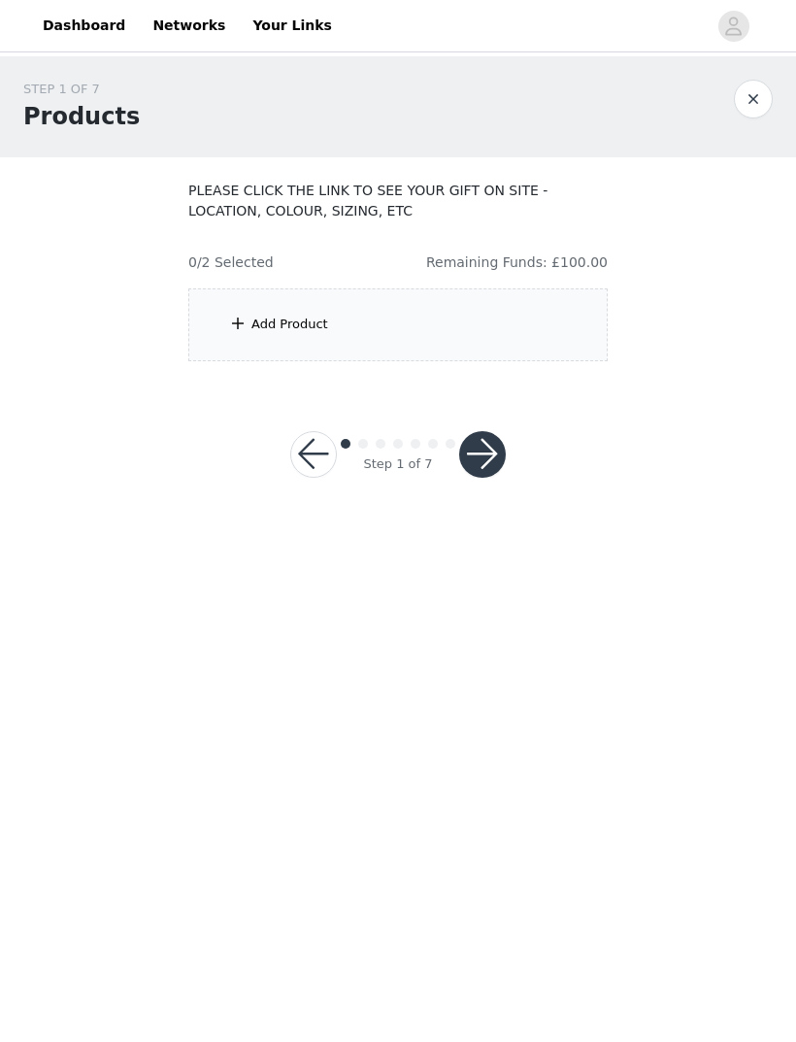
click at [262, 328] on div "Add Product" at bounding box center [290, 324] width 77 height 19
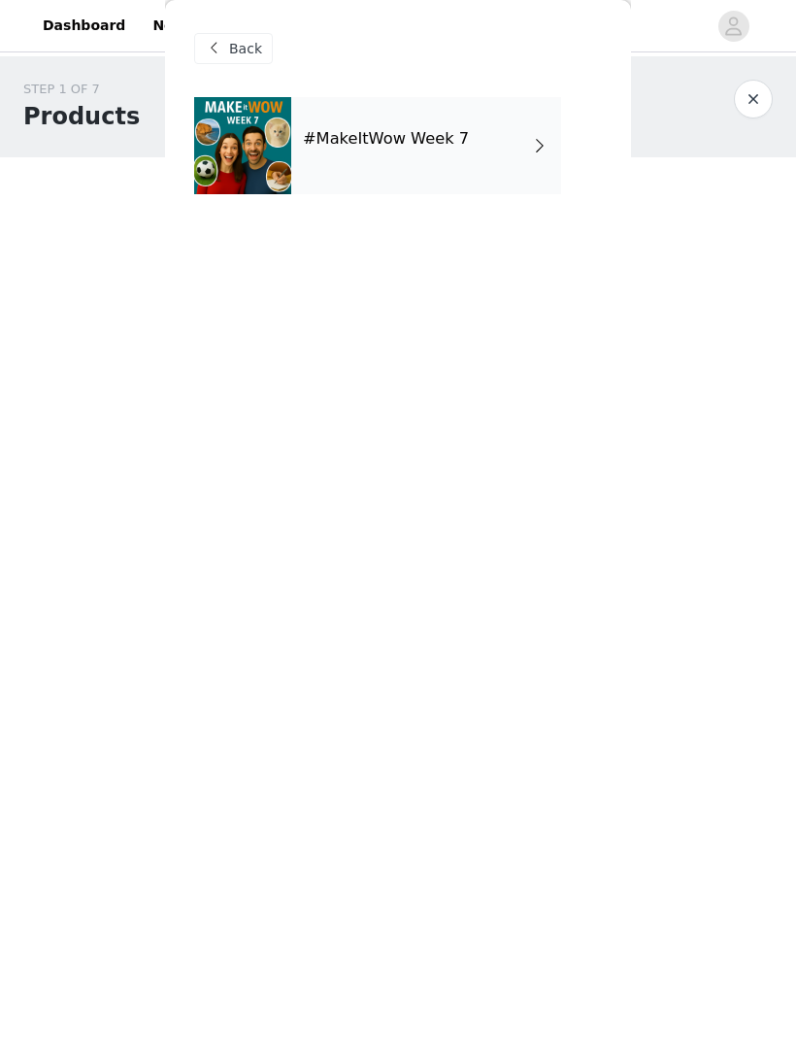
click at [293, 162] on div "#MakeItWow Week 7" at bounding box center [426, 145] width 270 height 97
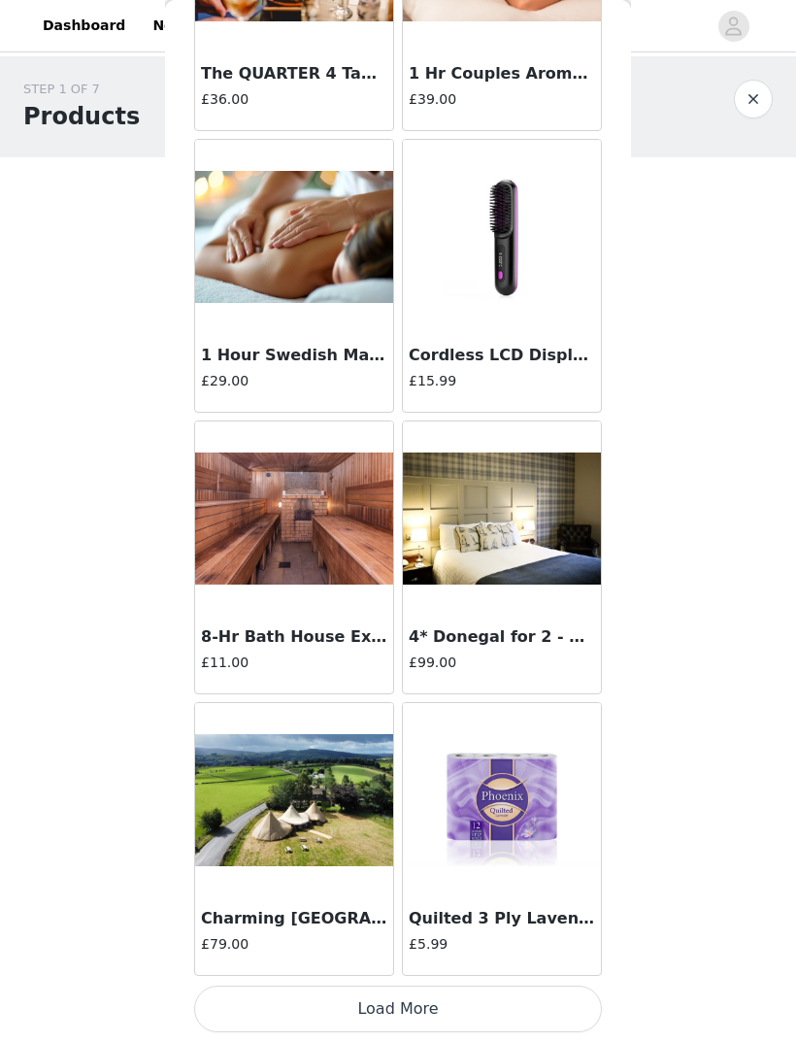
click at [392, 1005] on button "Load More" at bounding box center [398, 1009] width 408 height 47
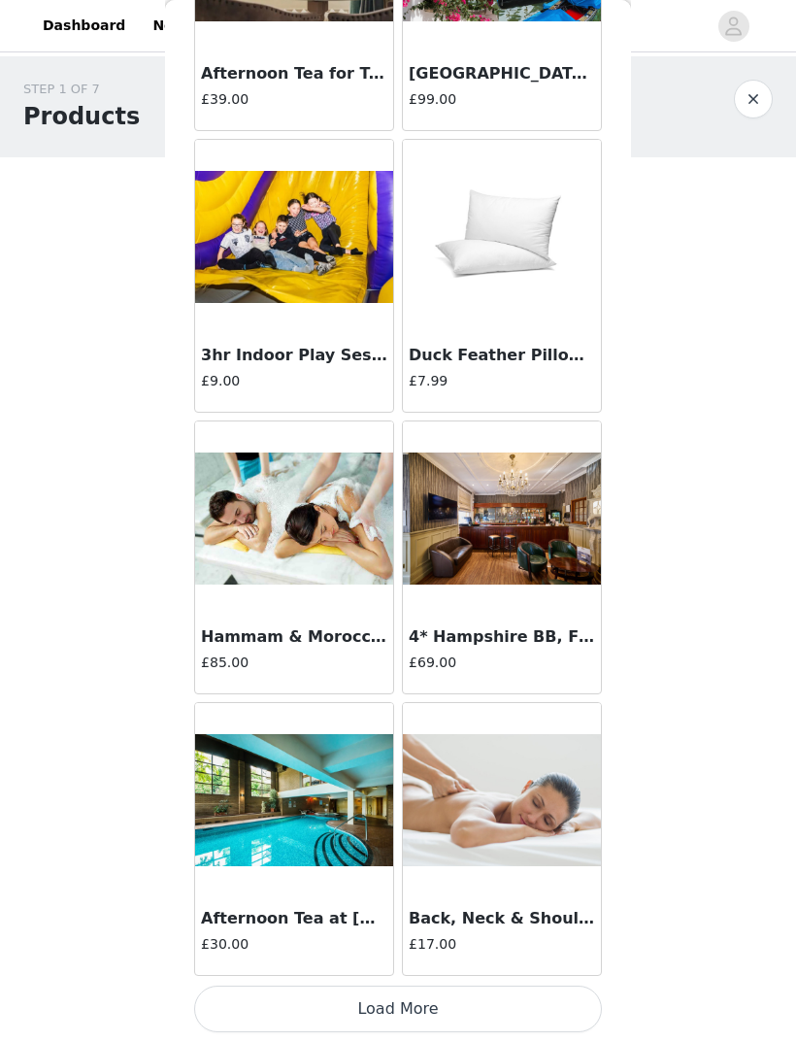
click at [390, 1000] on button "Load More" at bounding box center [398, 1009] width 408 height 47
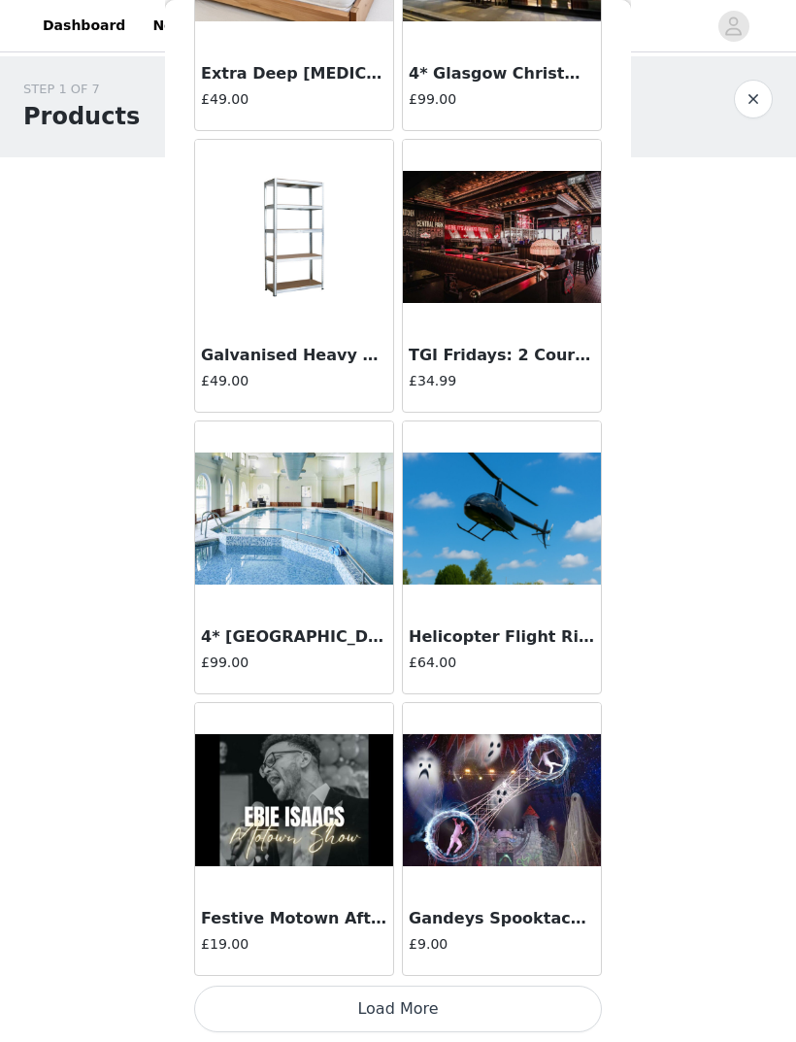
click at [409, 1001] on button "Load More" at bounding box center [398, 1009] width 408 height 47
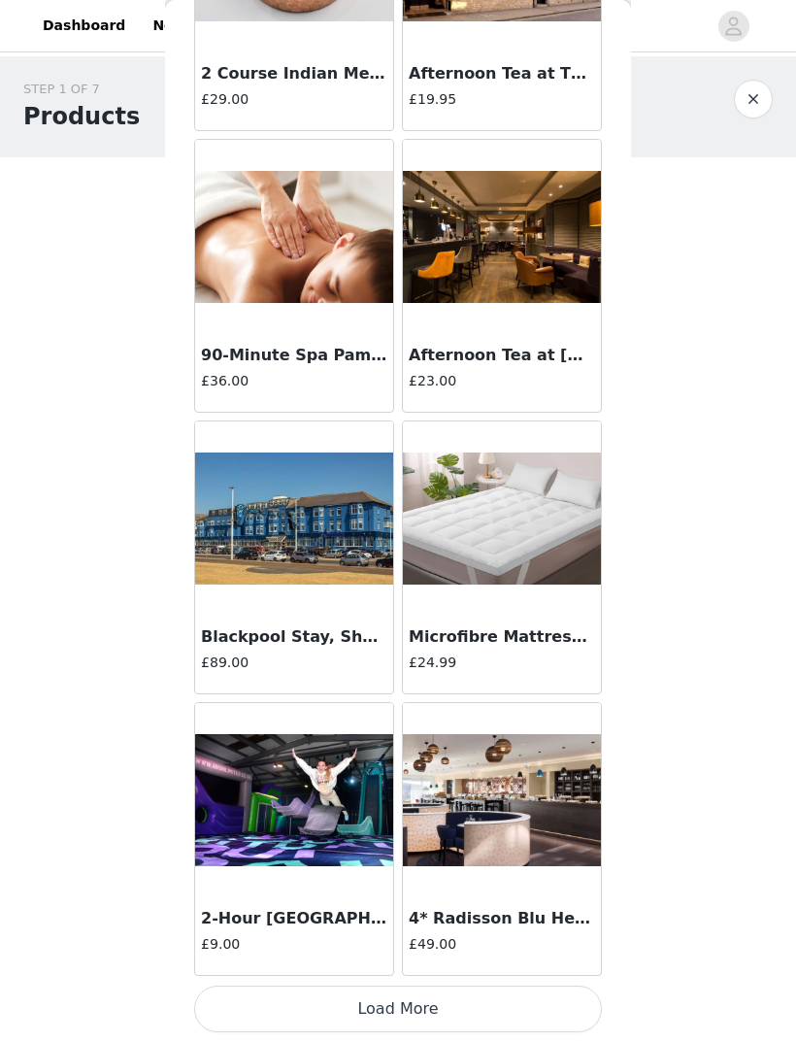
click at [391, 1006] on button "Load More" at bounding box center [398, 1009] width 408 height 47
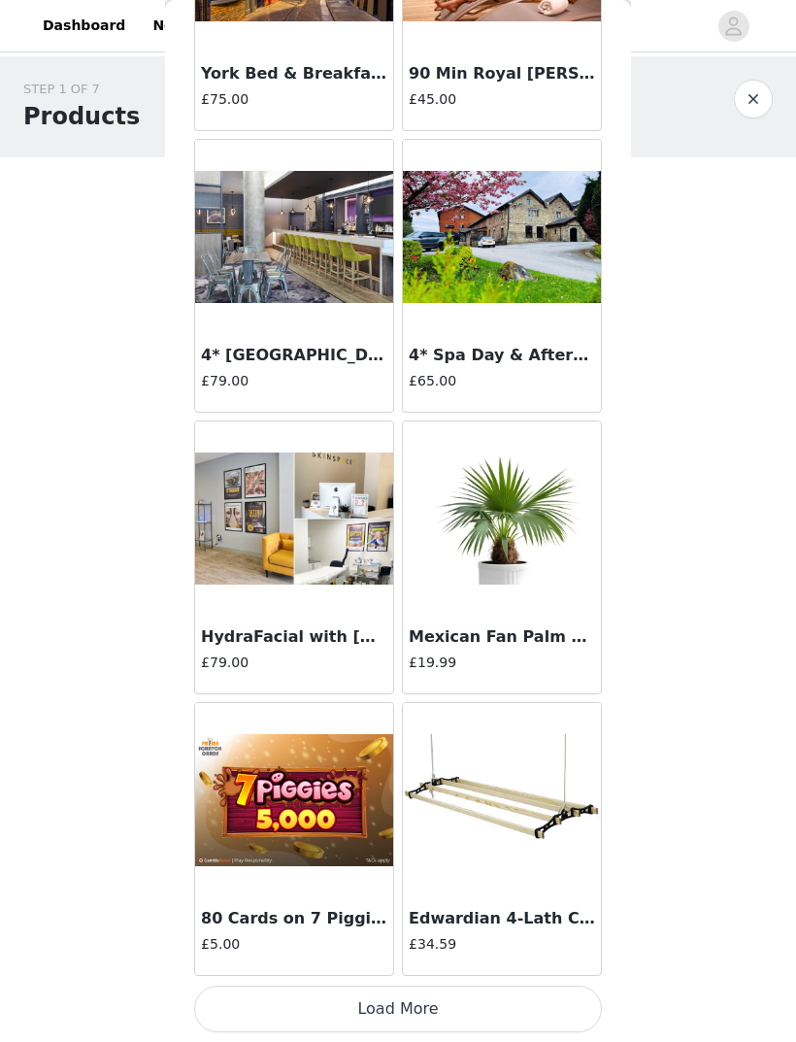
click at [403, 1005] on button "Load More" at bounding box center [398, 1009] width 408 height 47
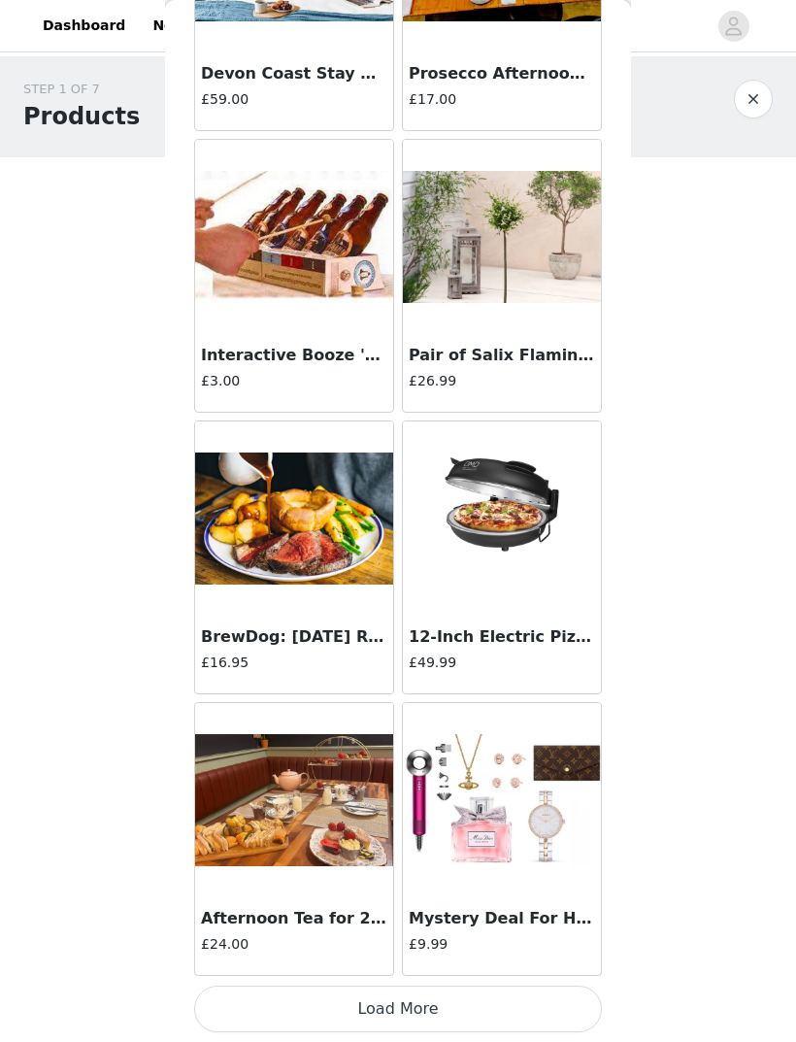
click at [365, 1002] on button "Load More" at bounding box center [398, 1009] width 408 height 47
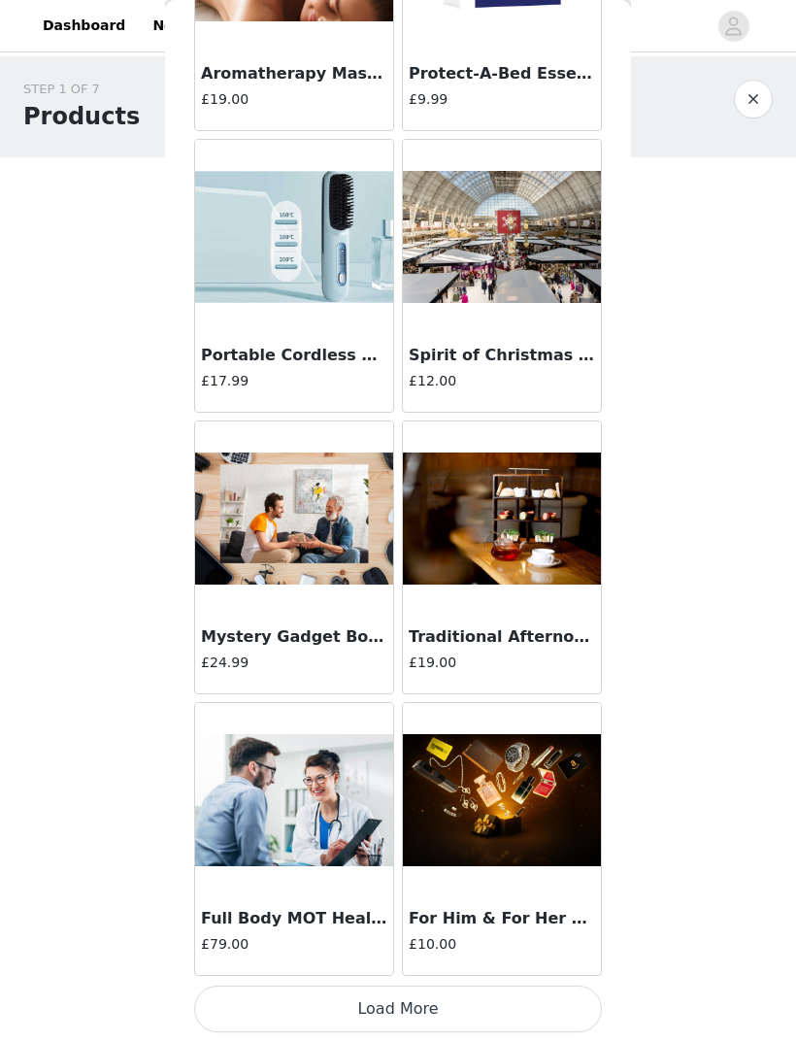
scroll to position [18831, 0]
click at [351, 1008] on button "Load More" at bounding box center [398, 1009] width 408 height 47
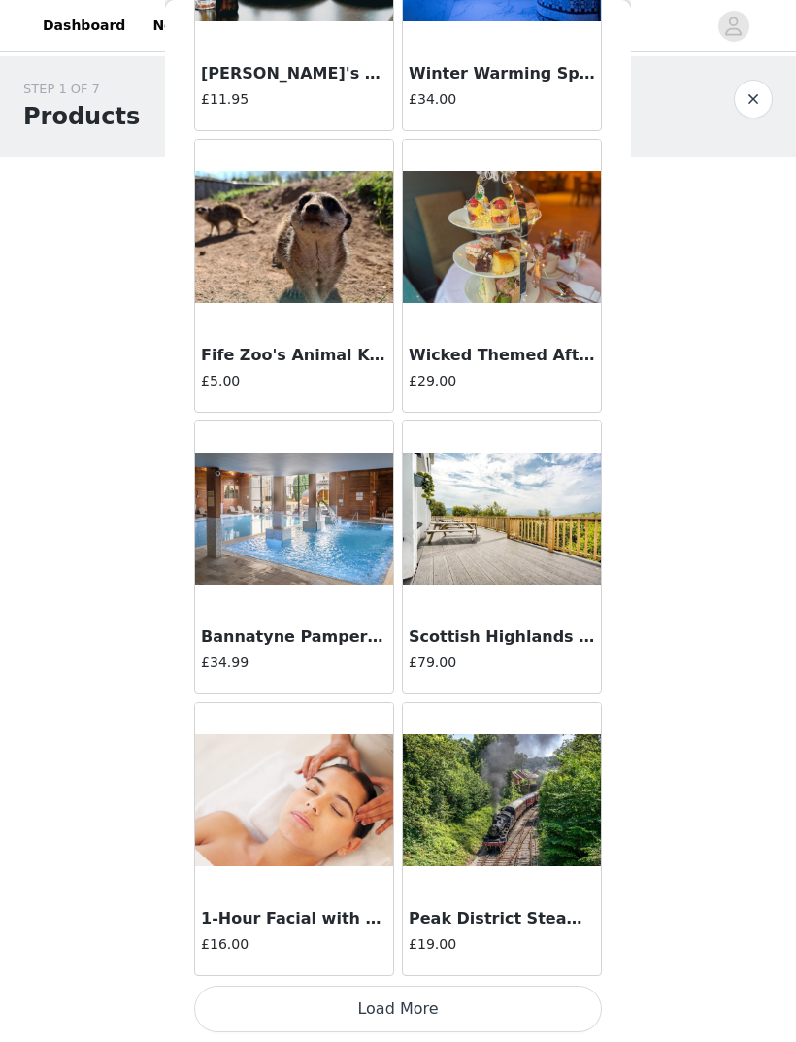
scroll to position [21648, 0]
click at [366, 1009] on button "Load More" at bounding box center [398, 1009] width 408 height 47
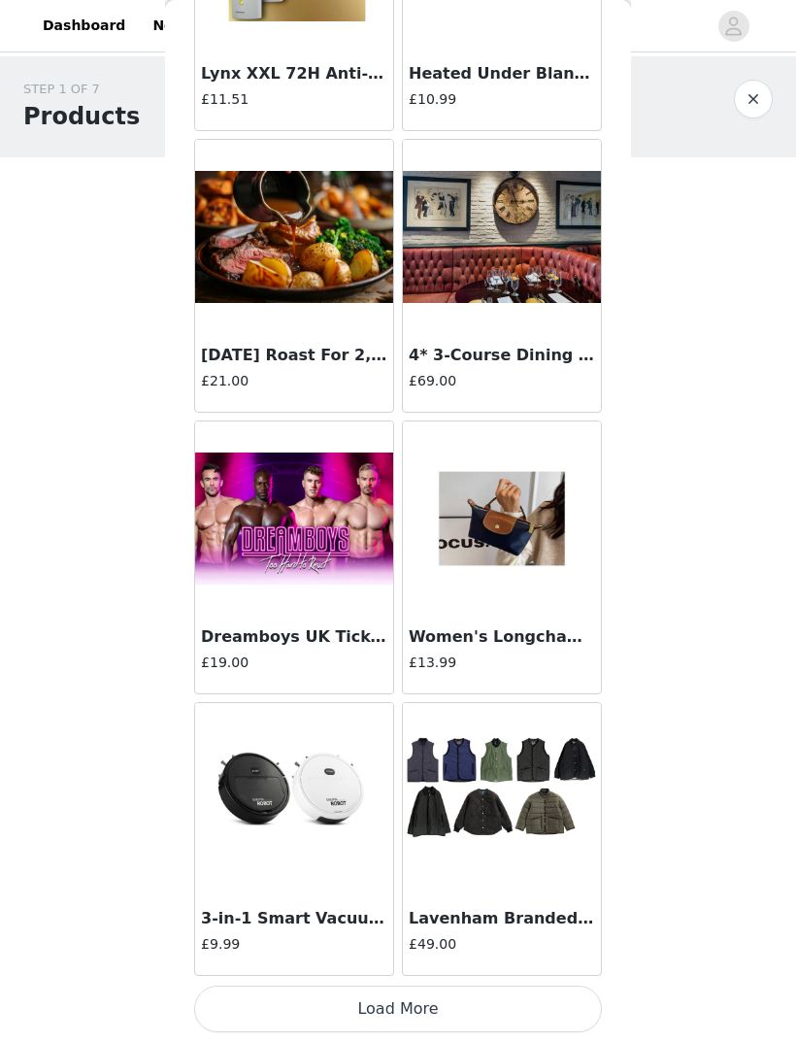
scroll to position [24464, 0]
click at [339, 1006] on button "Load More" at bounding box center [398, 1009] width 408 height 47
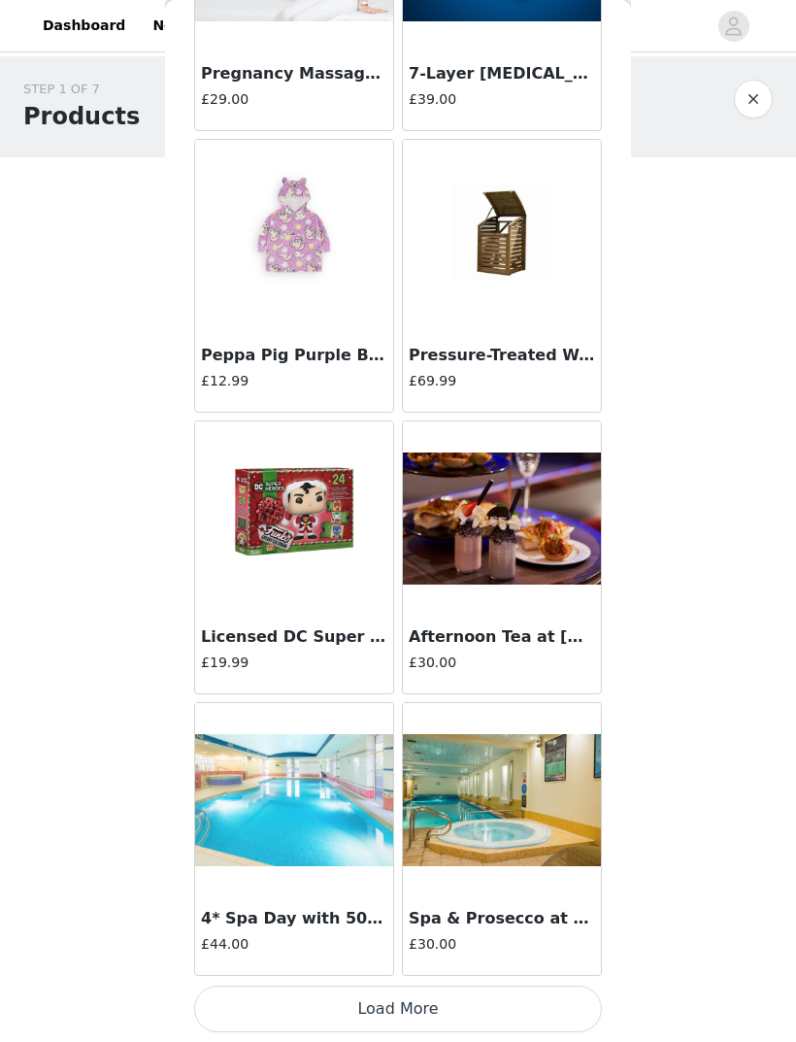
scroll to position [27281, 0]
click at [357, 1005] on button "Load More" at bounding box center [398, 1009] width 408 height 47
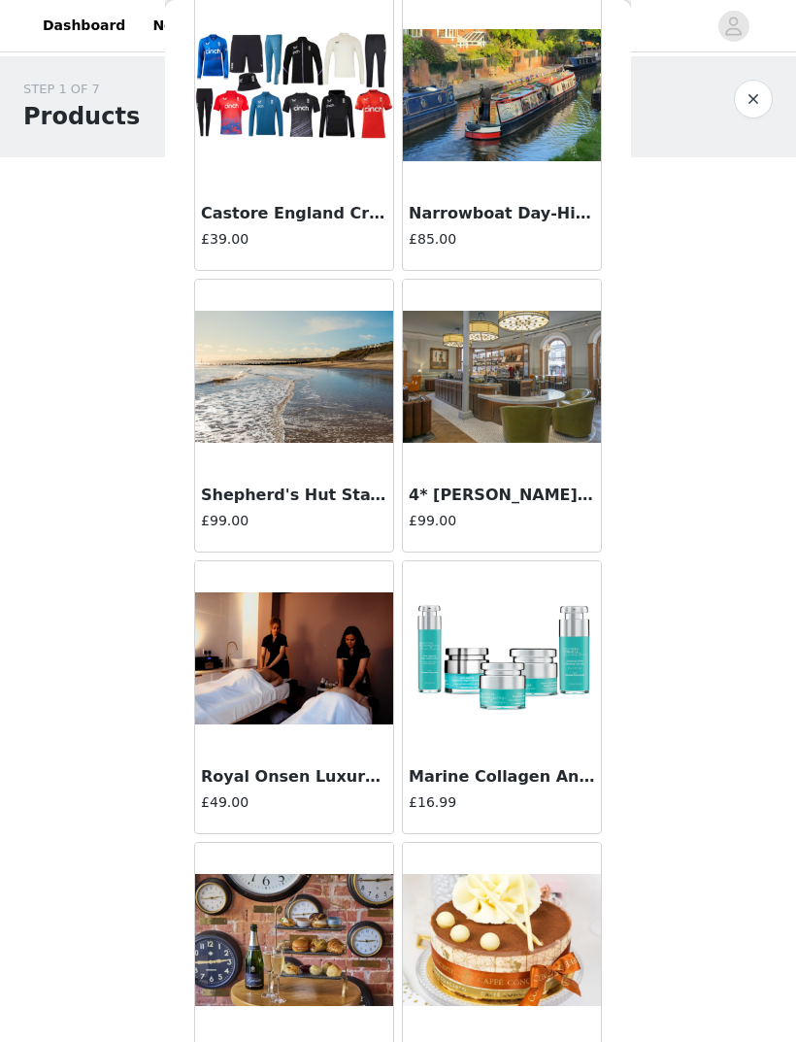
scroll to position [29960, 0]
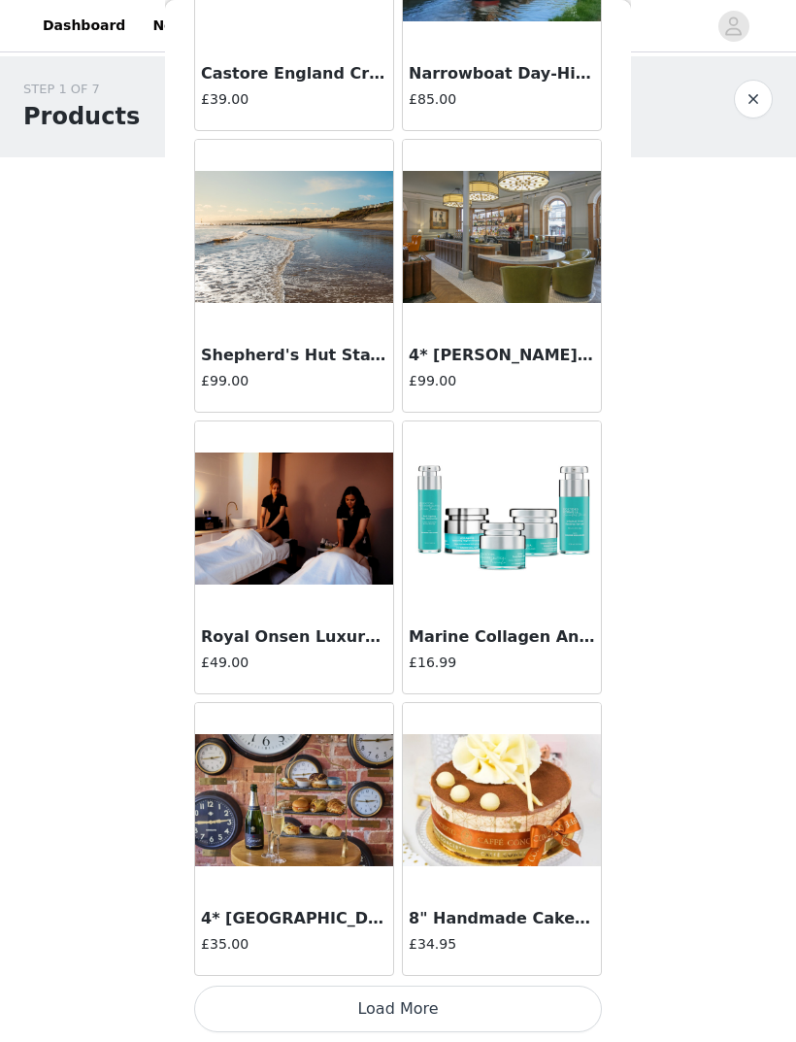
click at [350, 1003] on button "Load More" at bounding box center [398, 1009] width 408 height 47
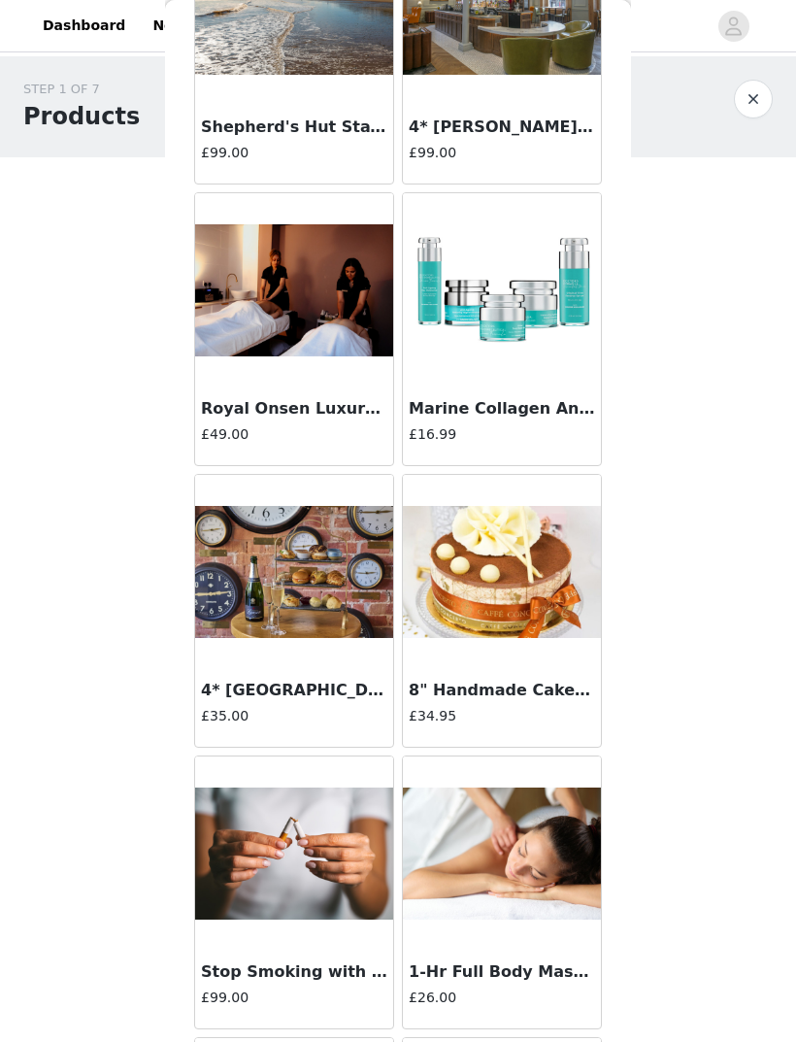
scroll to position [30327, 0]
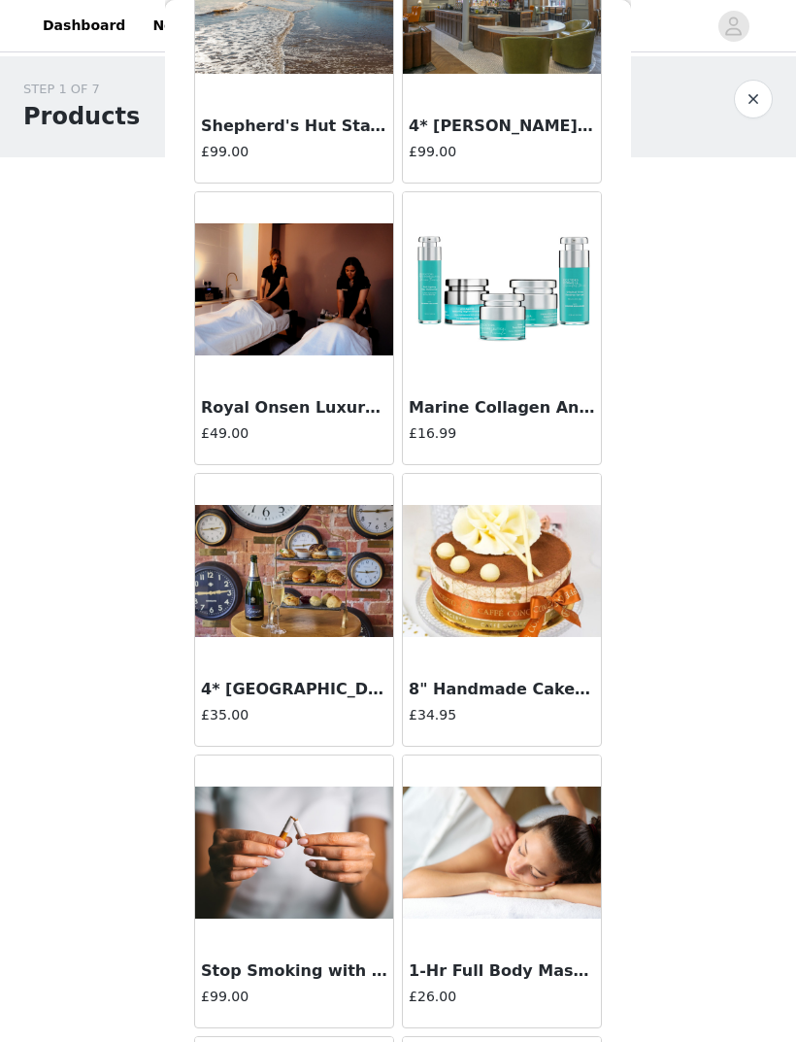
click at [482, 683] on h3 "8" Handmade Cake 6 Flavours ([DATE])" at bounding box center [502, 689] width 186 height 23
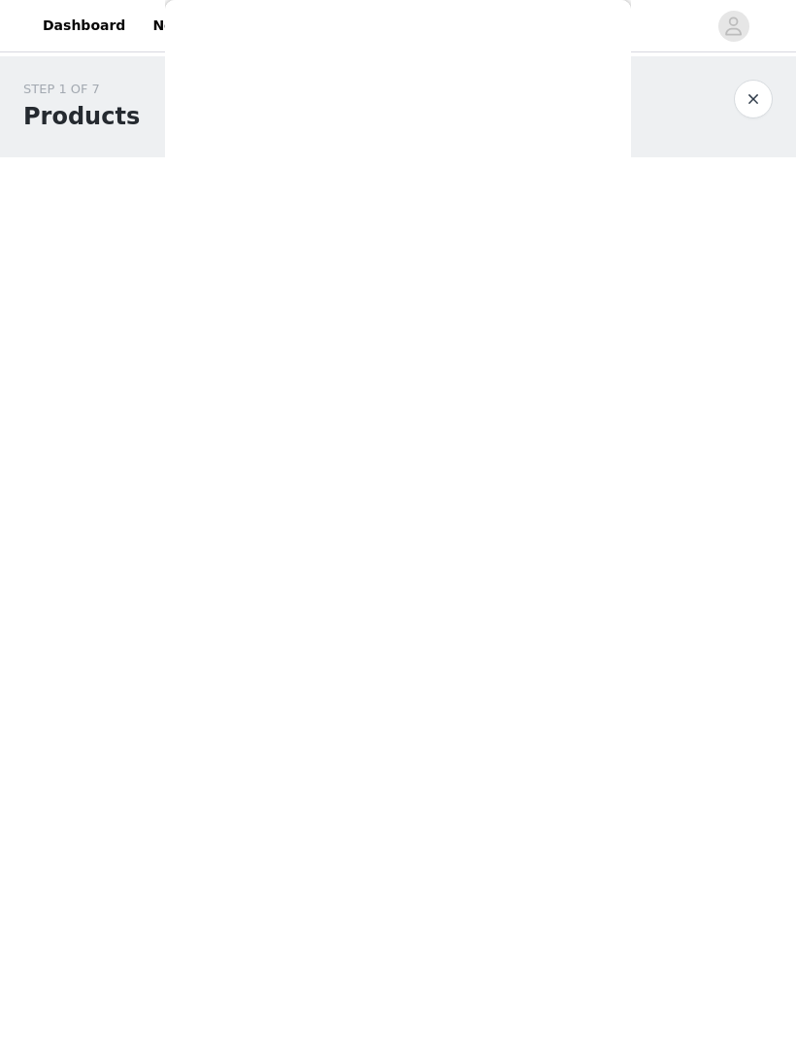
scroll to position [0, 0]
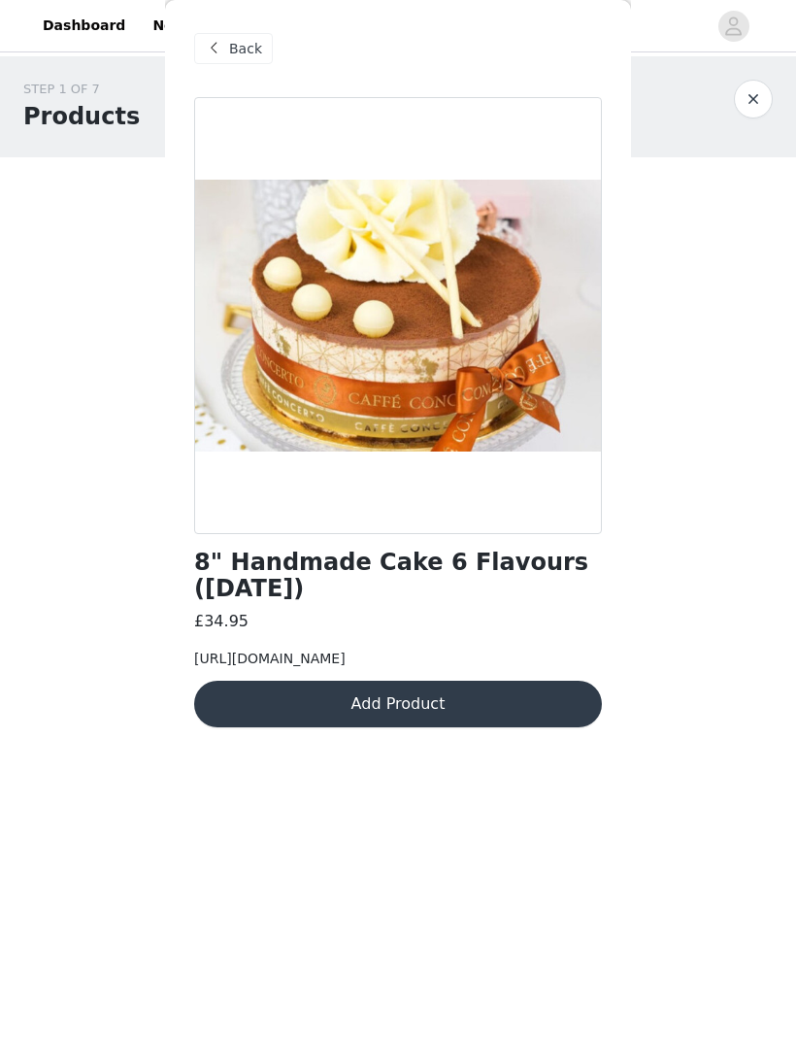
click at [226, 48] on div "Back" at bounding box center [233, 48] width 79 height 31
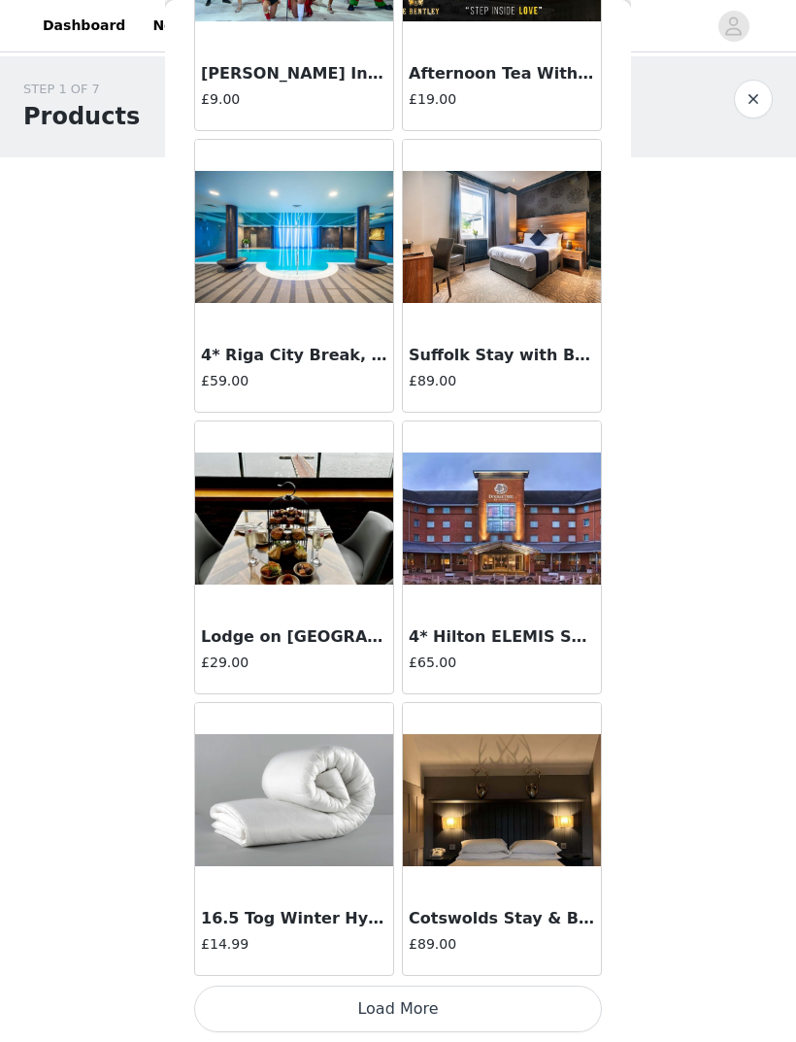
scroll to position [32915, 0]
click at [320, 1007] on button "Load More" at bounding box center [398, 1009] width 408 height 47
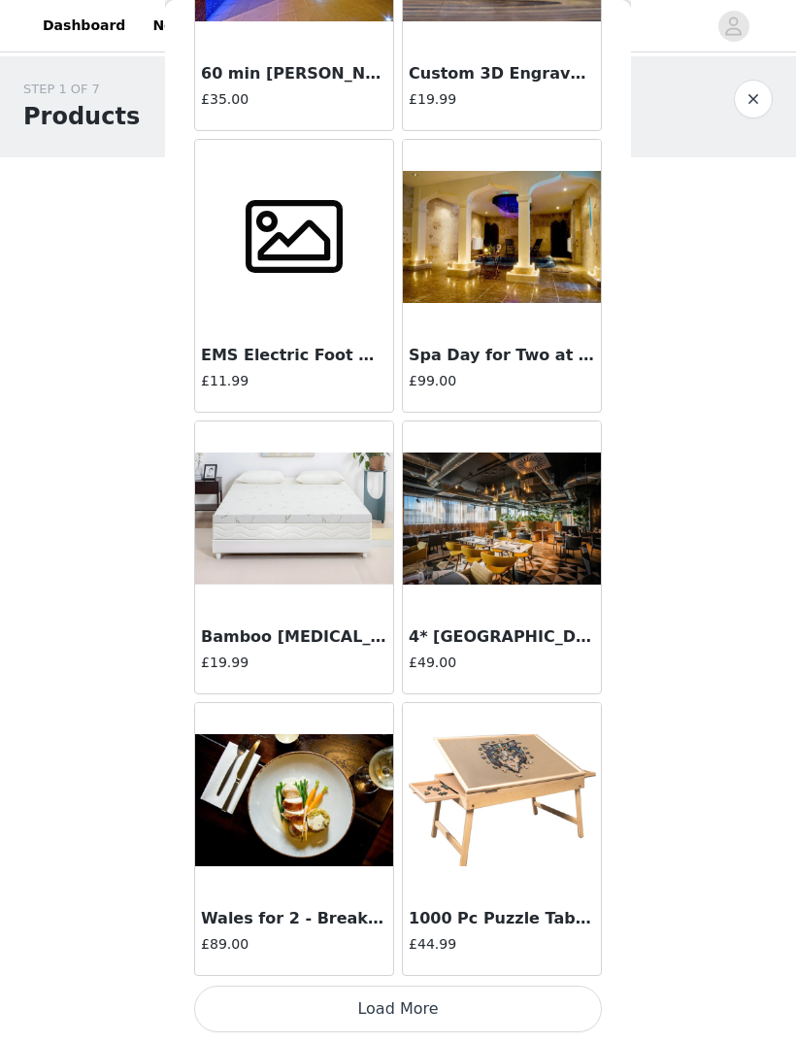
scroll to position [35732, 0]
click at [326, 1005] on button "Load More" at bounding box center [398, 1009] width 408 height 47
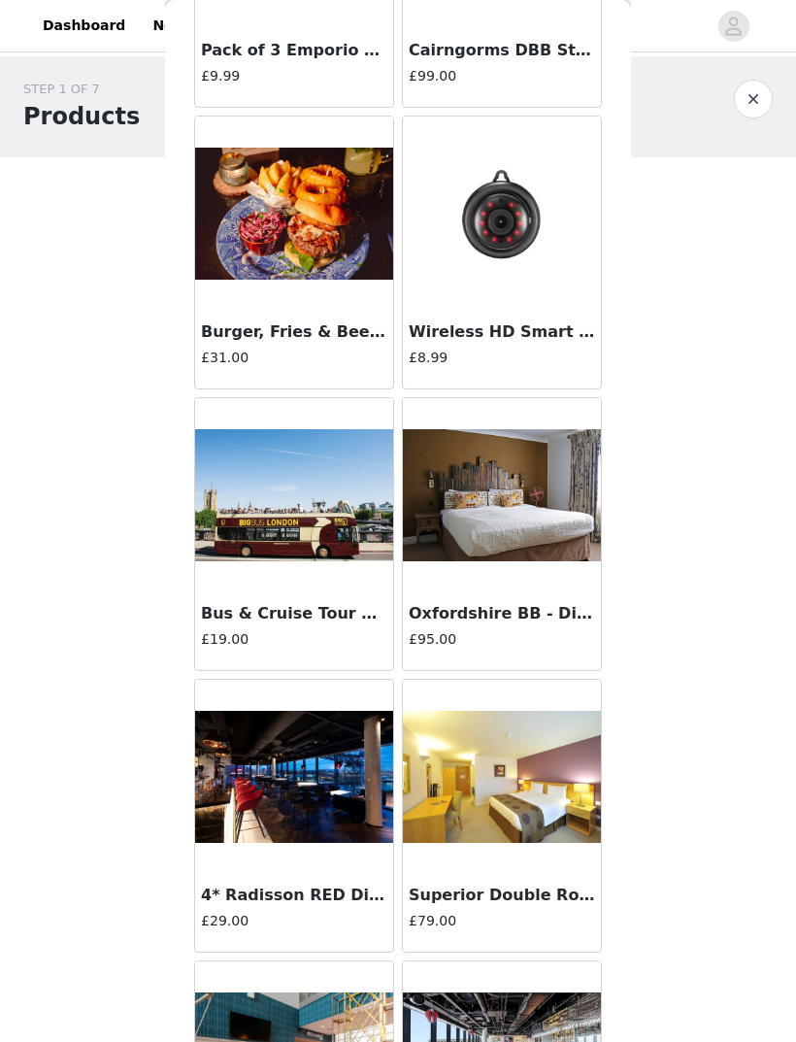
scroll to position [37728, 0]
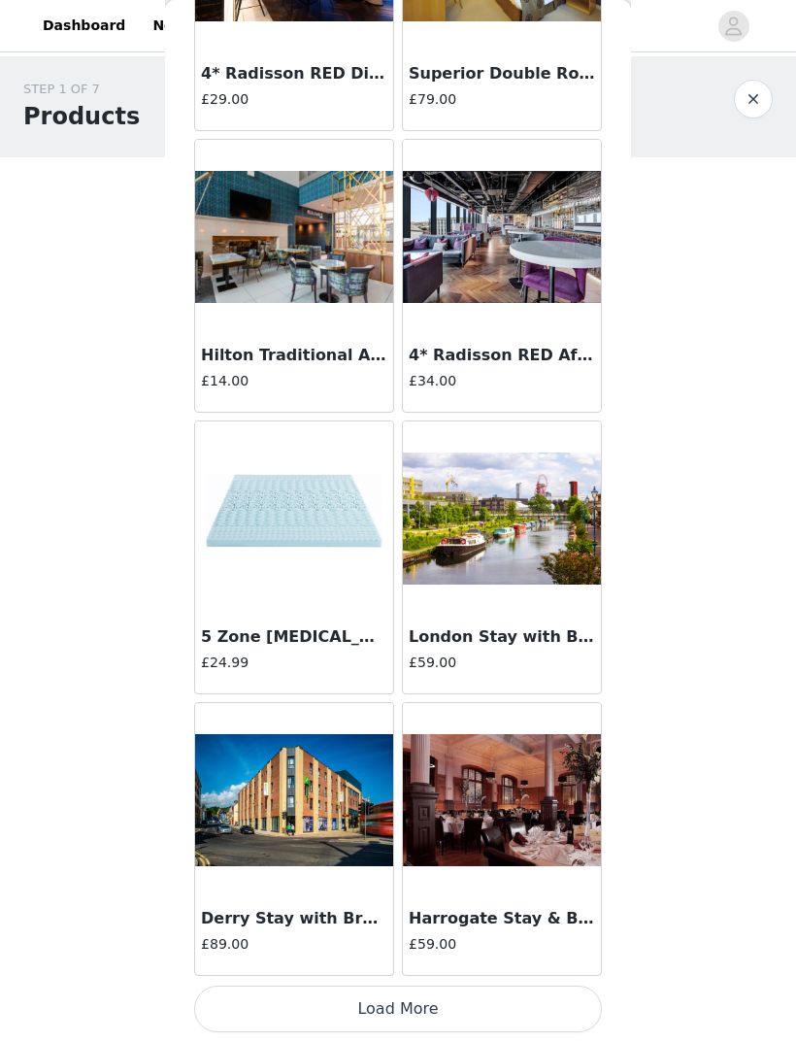
click at [348, 999] on button "Load More" at bounding box center [398, 1009] width 408 height 47
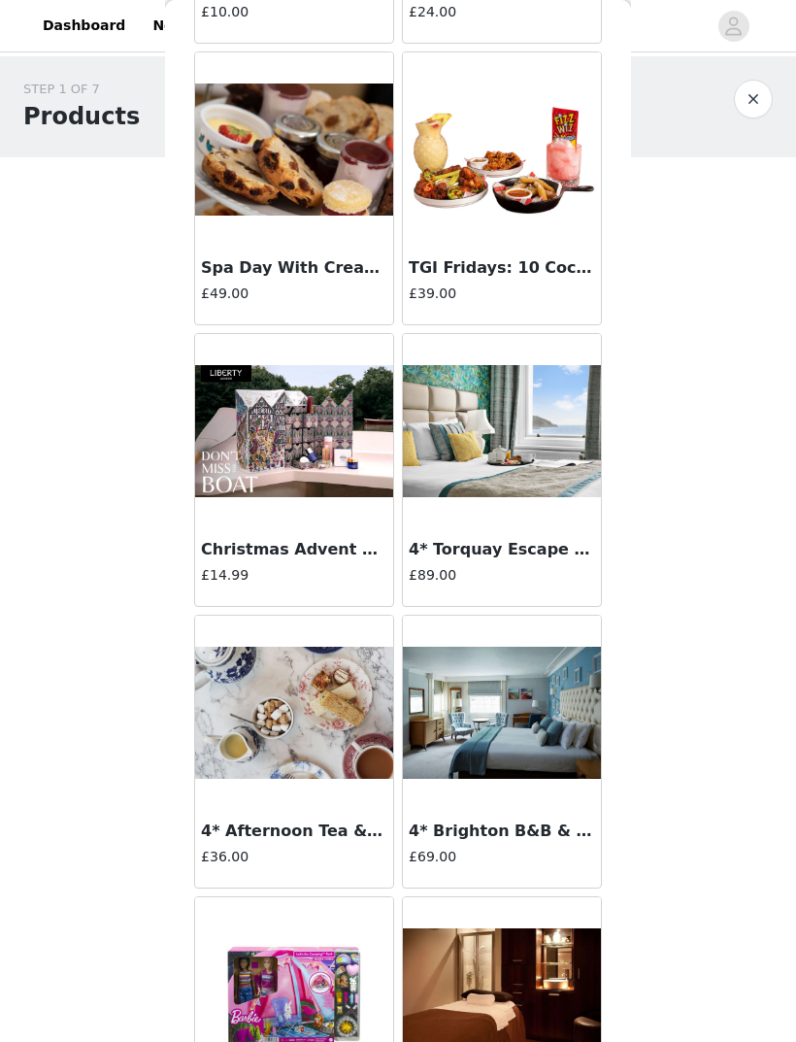
scroll to position [40044, 0]
click at [254, 448] on img at bounding box center [294, 431] width 198 height 133
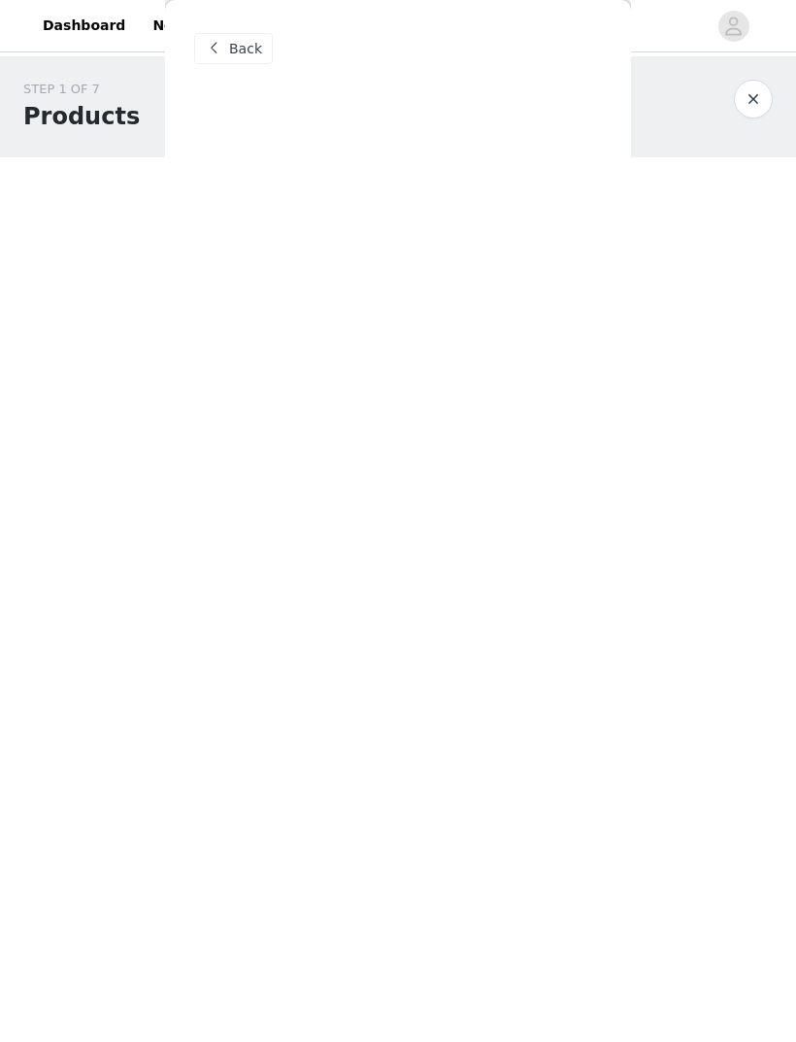
scroll to position [0, 0]
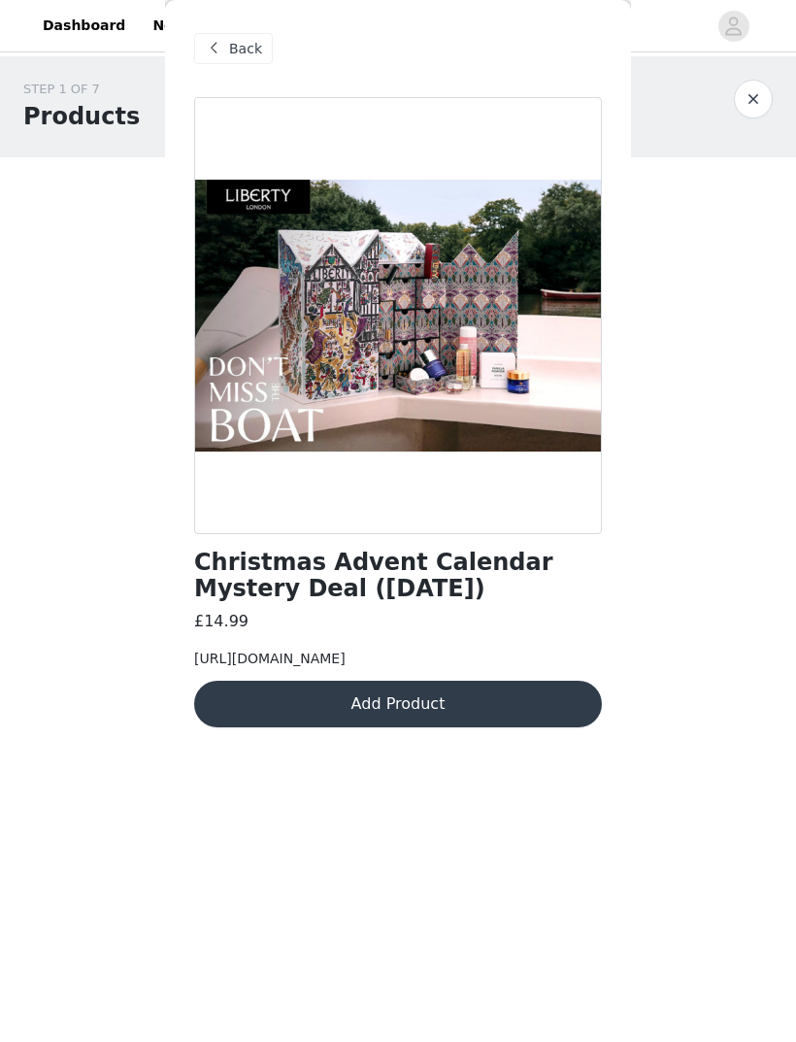
click at [173, 79] on div "Back Christmas Advent Calendar Mystery Deal ([DATE]) £14.99 [URL][DOMAIN_NAME] …" at bounding box center [398, 521] width 466 height 1042
click at [224, 53] on span at bounding box center [213, 48] width 23 height 23
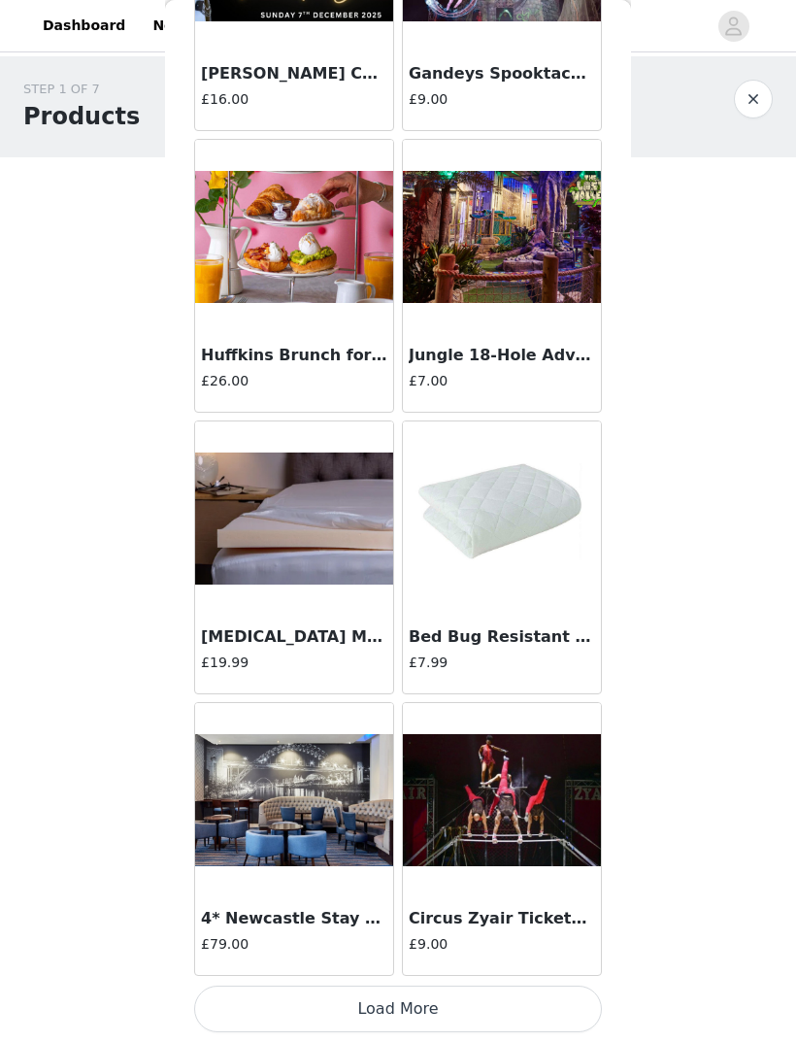
click at [330, 1002] on button "Load More" at bounding box center [398, 1009] width 408 height 47
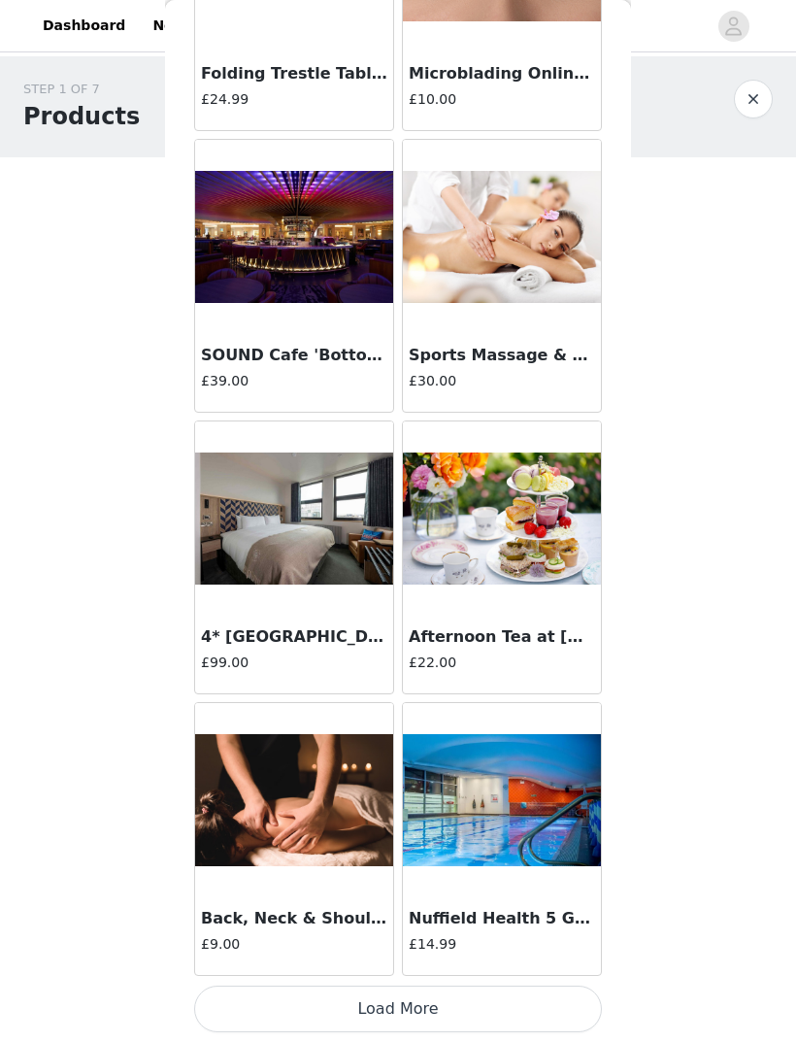
scroll to position [44182, 0]
click at [300, 1002] on button "Load More" at bounding box center [398, 1009] width 408 height 47
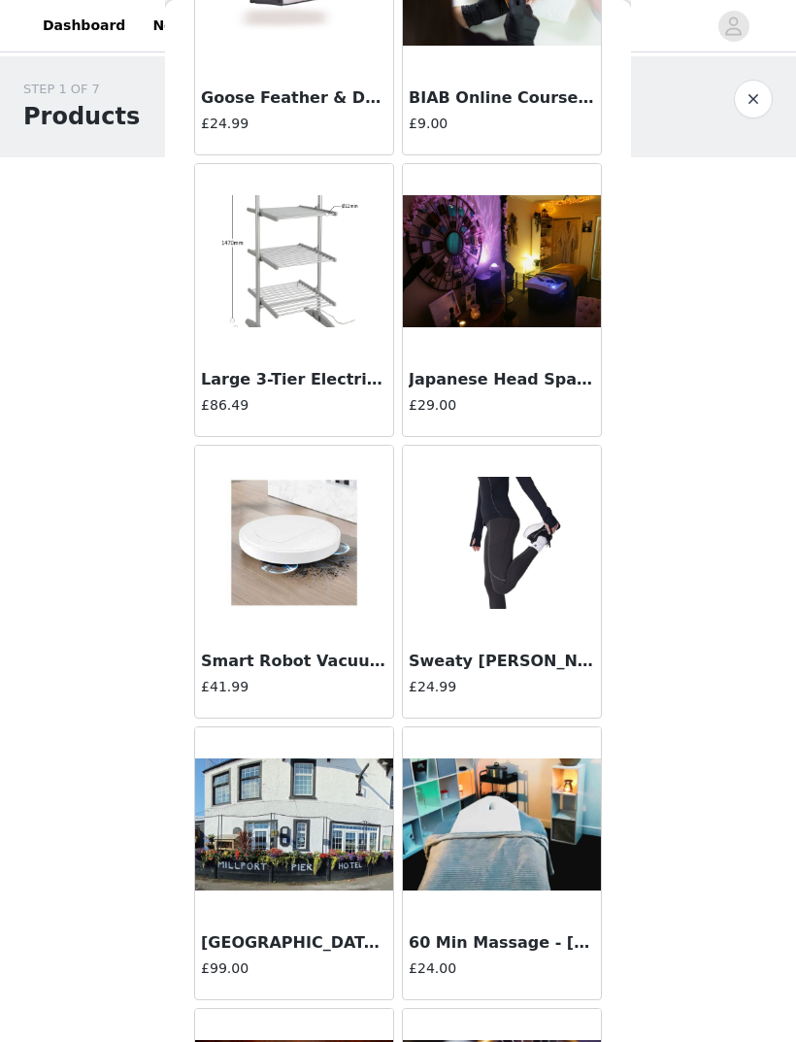
scroll to position [46131, 0]
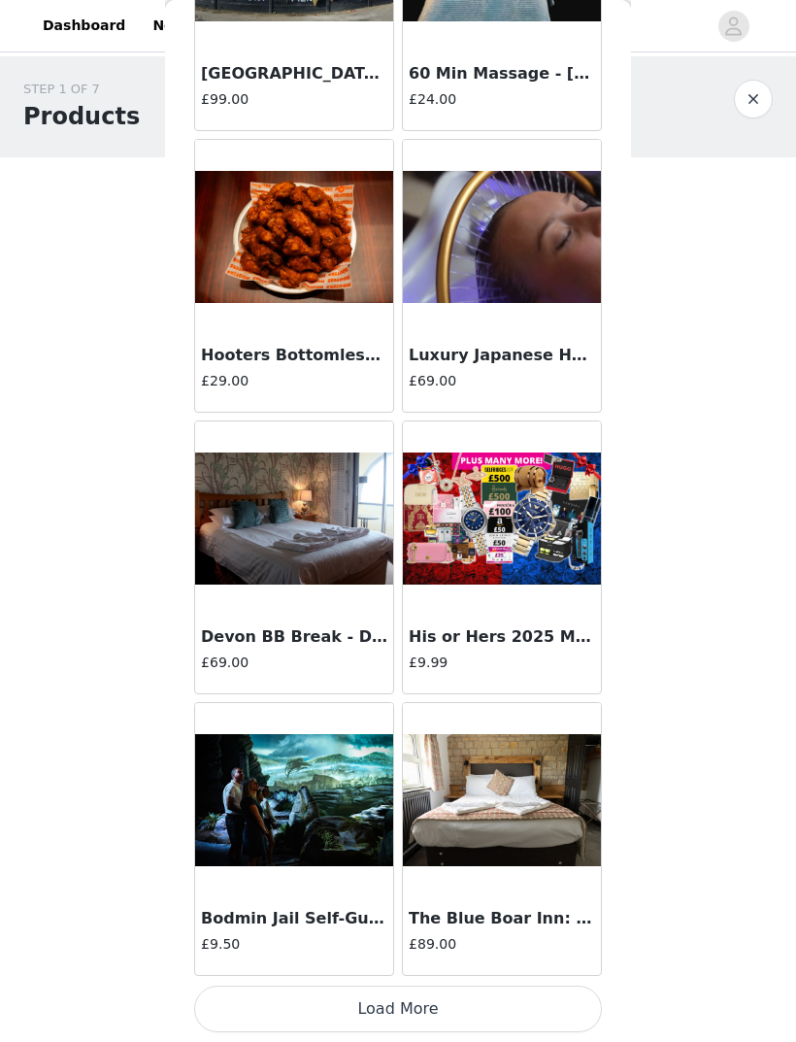
click at [346, 1009] on button "Load More" at bounding box center [398, 1009] width 408 height 47
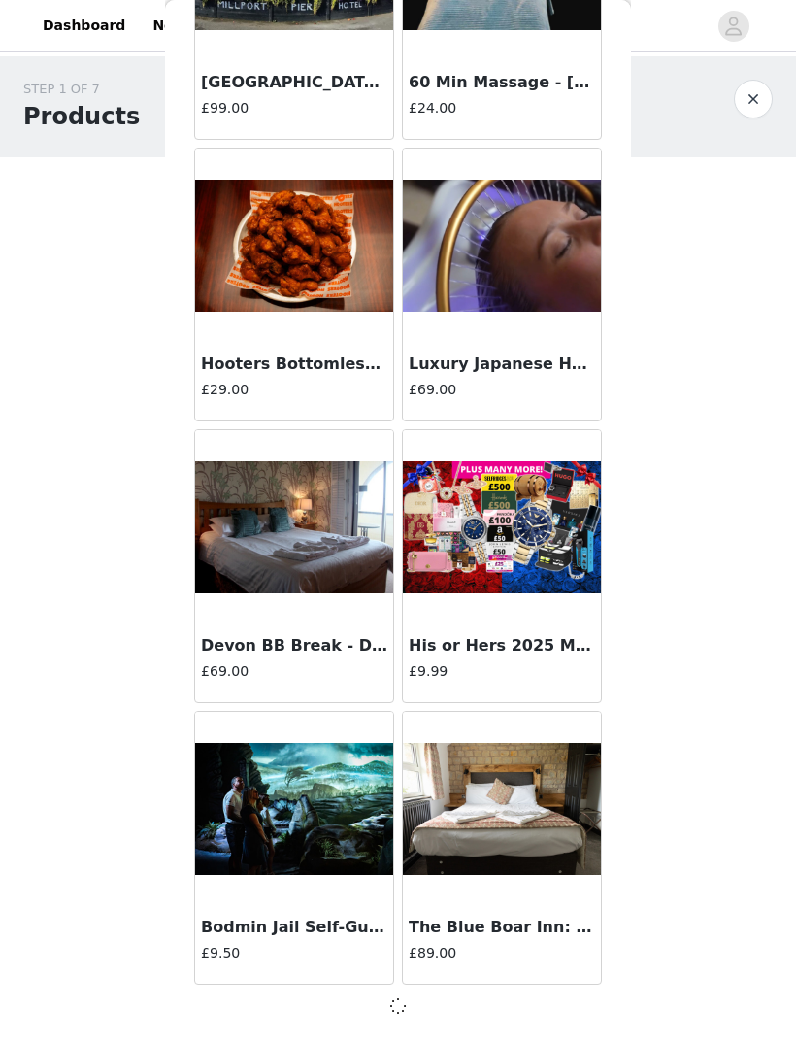
scroll to position [46990, 0]
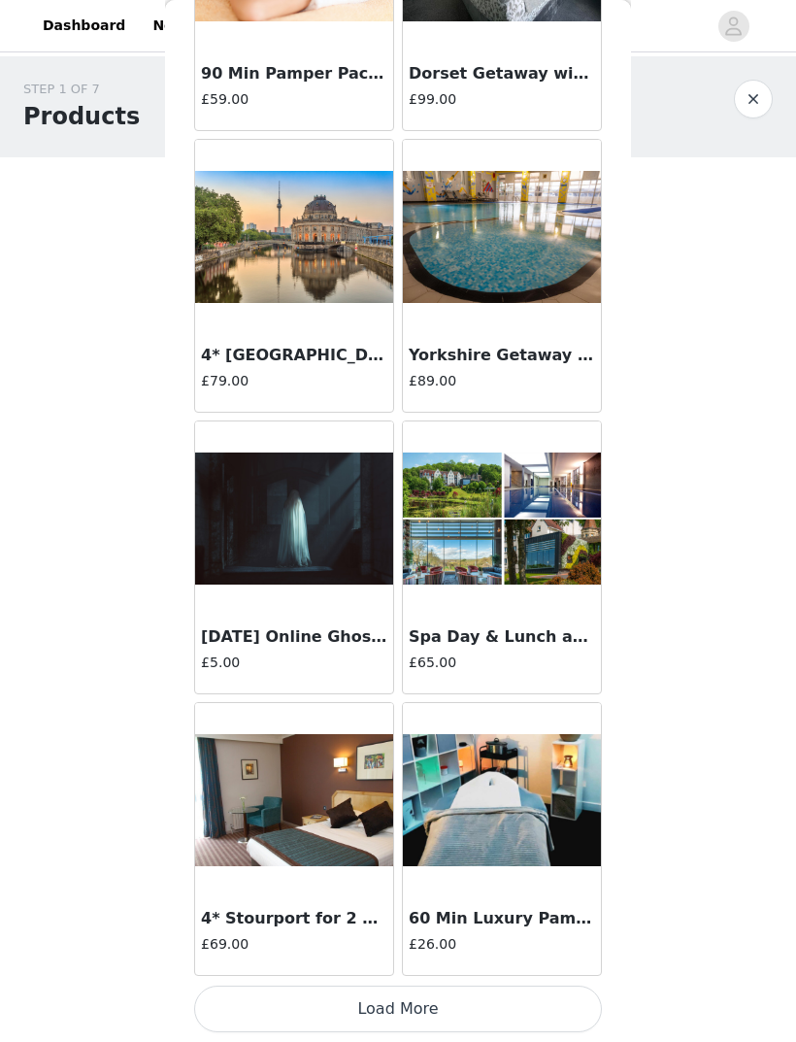
click at [315, 1009] on button "Load More" at bounding box center [398, 1009] width 408 height 47
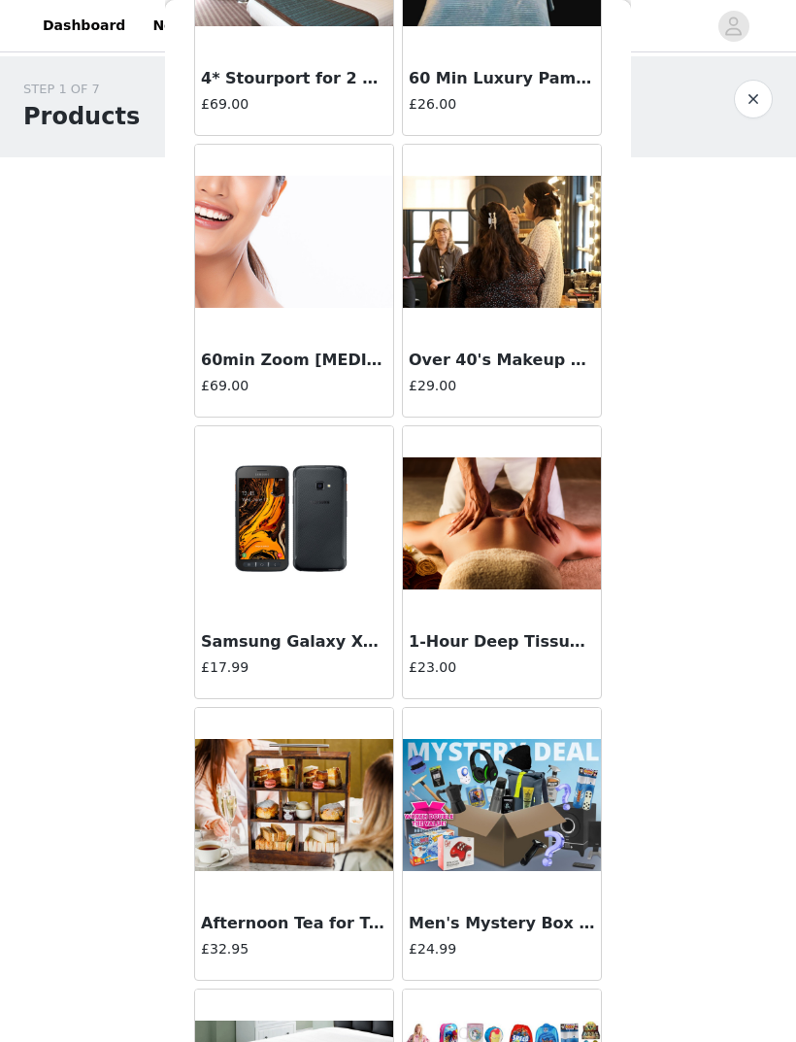
scroll to position [50658, 0]
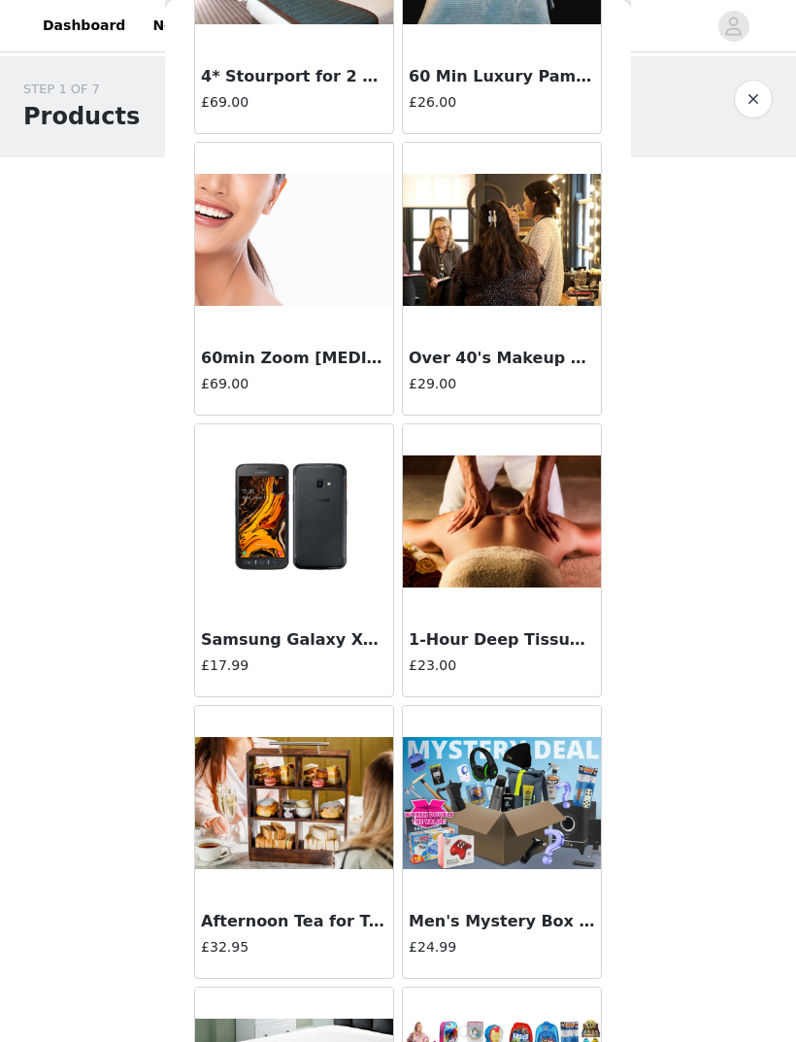
click at [424, 366] on h3 "Over 40's Makeup Workshop ([DATE])" at bounding box center [502, 358] width 186 height 23
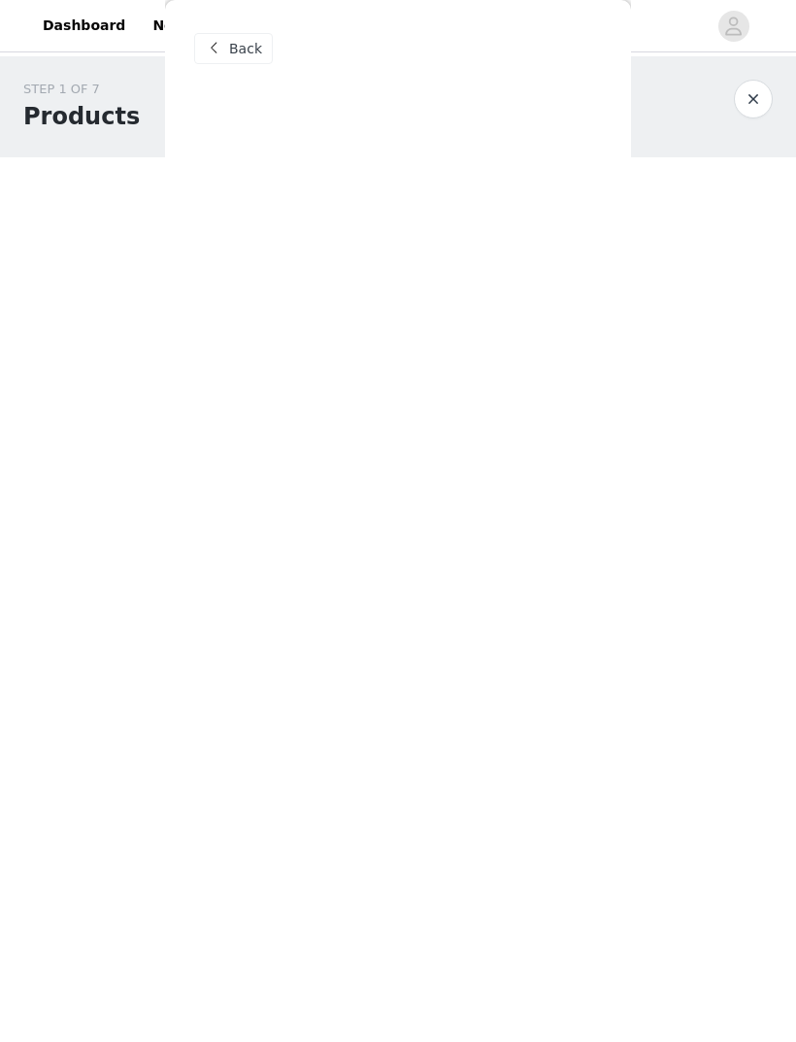
scroll to position [0, 0]
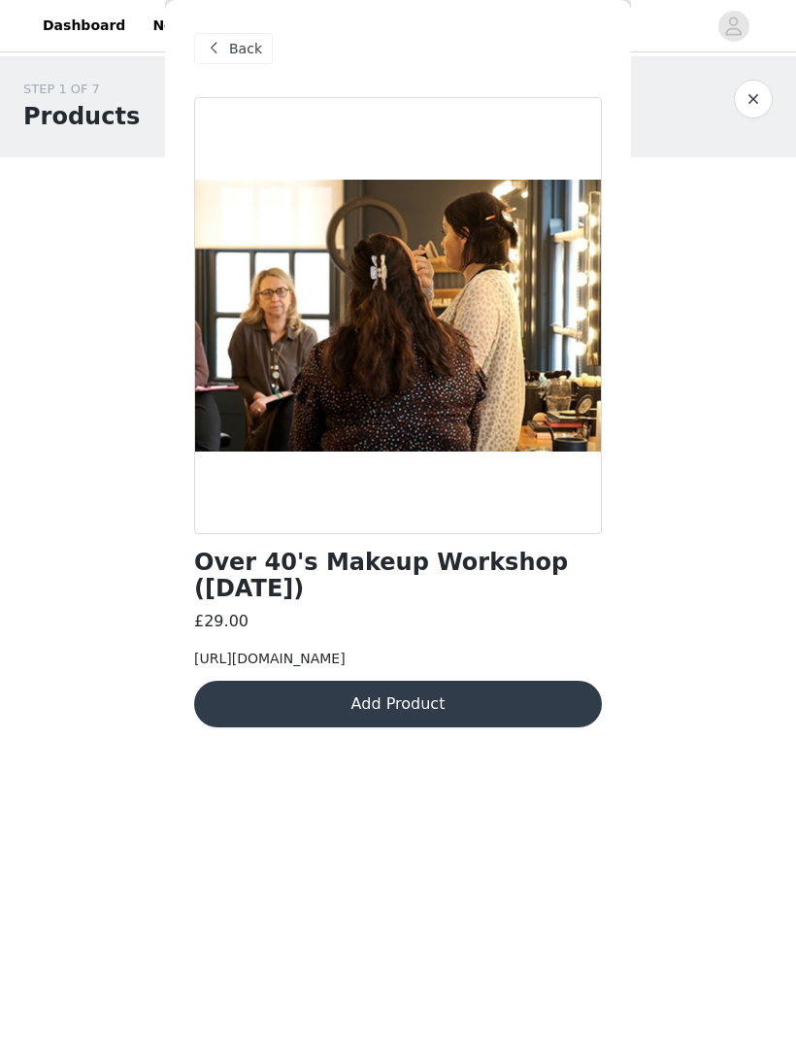
click at [230, 63] on div "Back" at bounding box center [233, 48] width 79 height 31
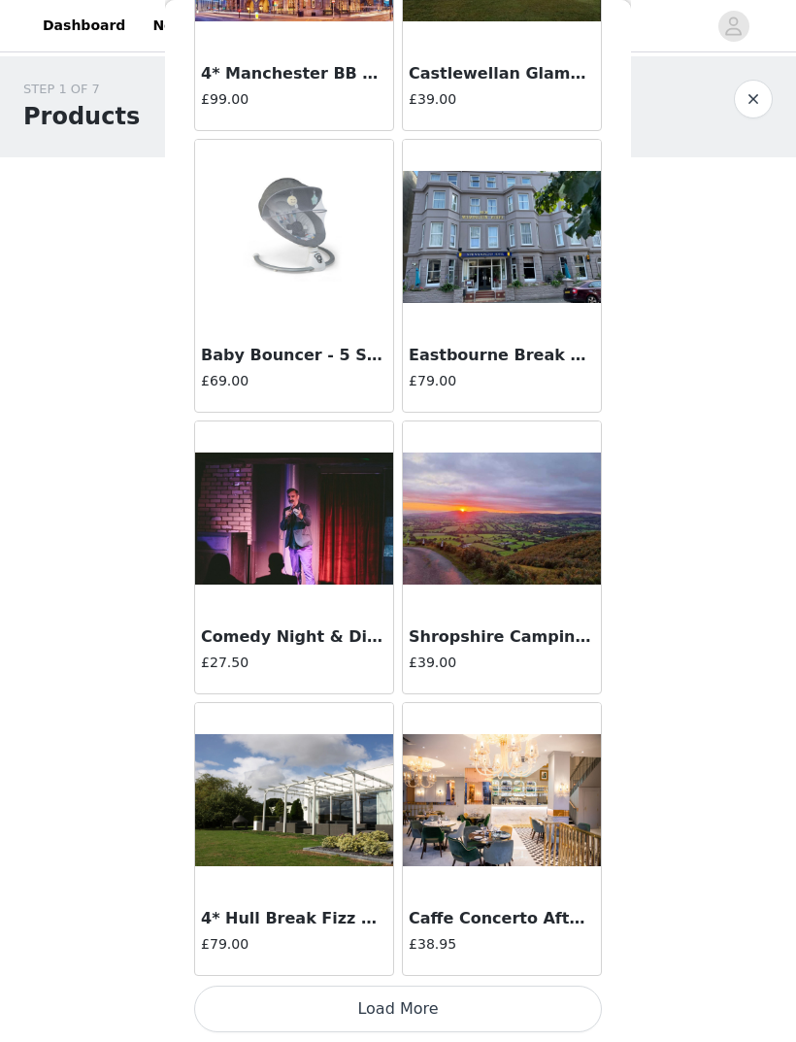
click at [351, 1003] on button "Load More" at bounding box center [398, 1009] width 408 height 47
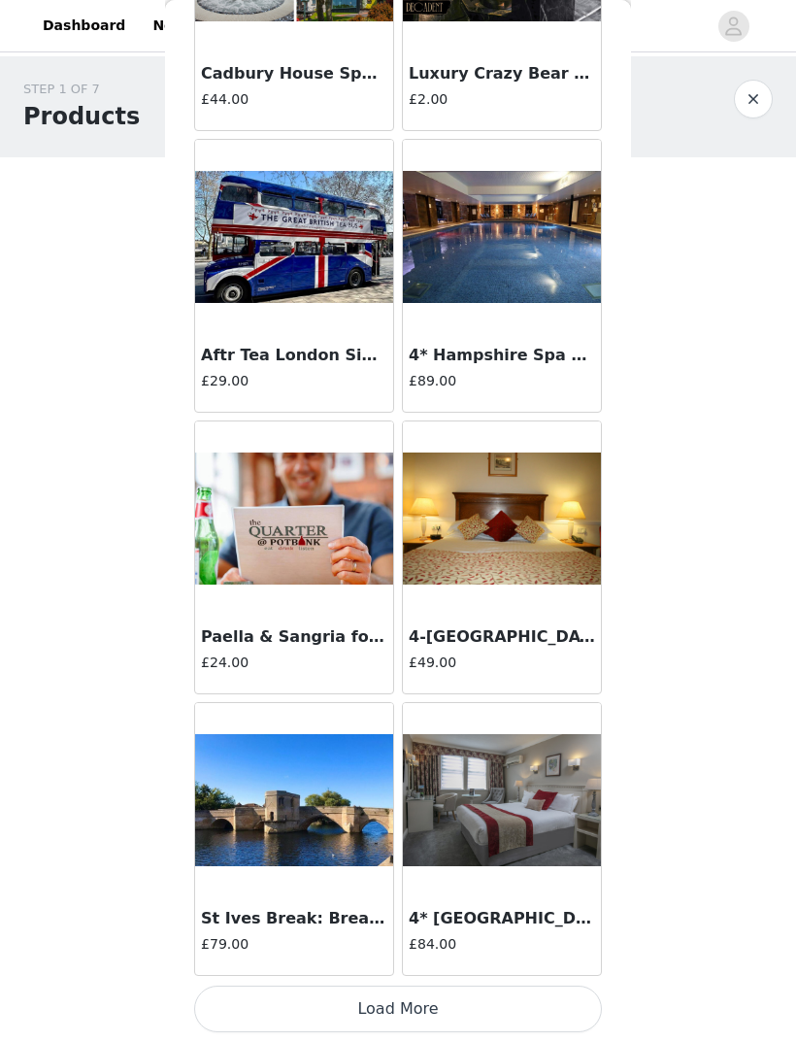
scroll to position [55449, 0]
click at [306, 1001] on button "Load More" at bounding box center [398, 1009] width 408 height 47
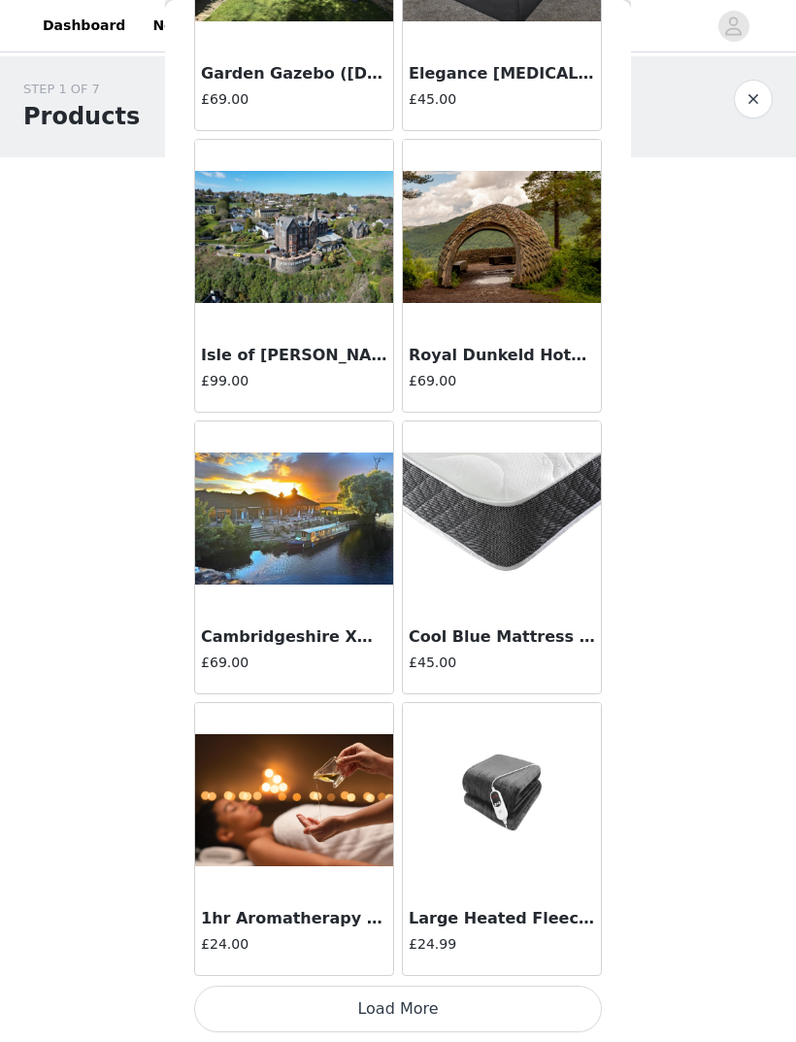
click at [338, 1004] on button "Load More" at bounding box center [398, 1009] width 408 height 47
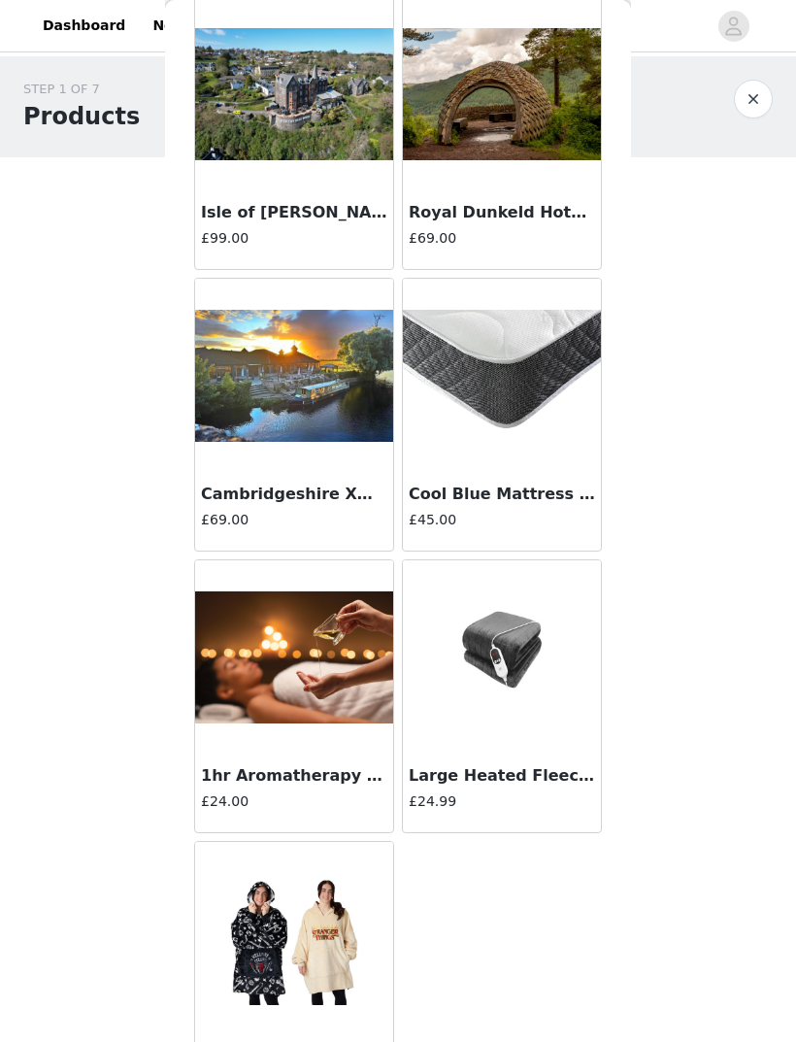
scroll to position [58407, 0]
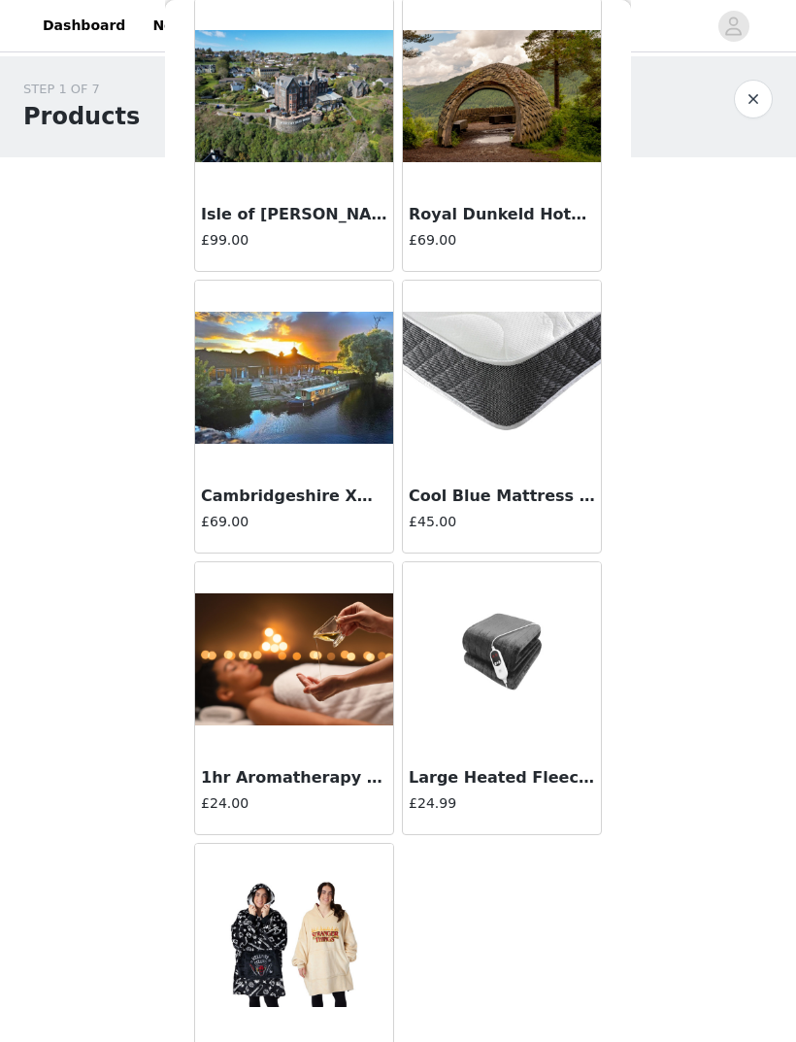
click at [251, 490] on h3 "Cambridgeshire Xmas Break for Two ([DATE])" at bounding box center [294, 496] width 186 height 23
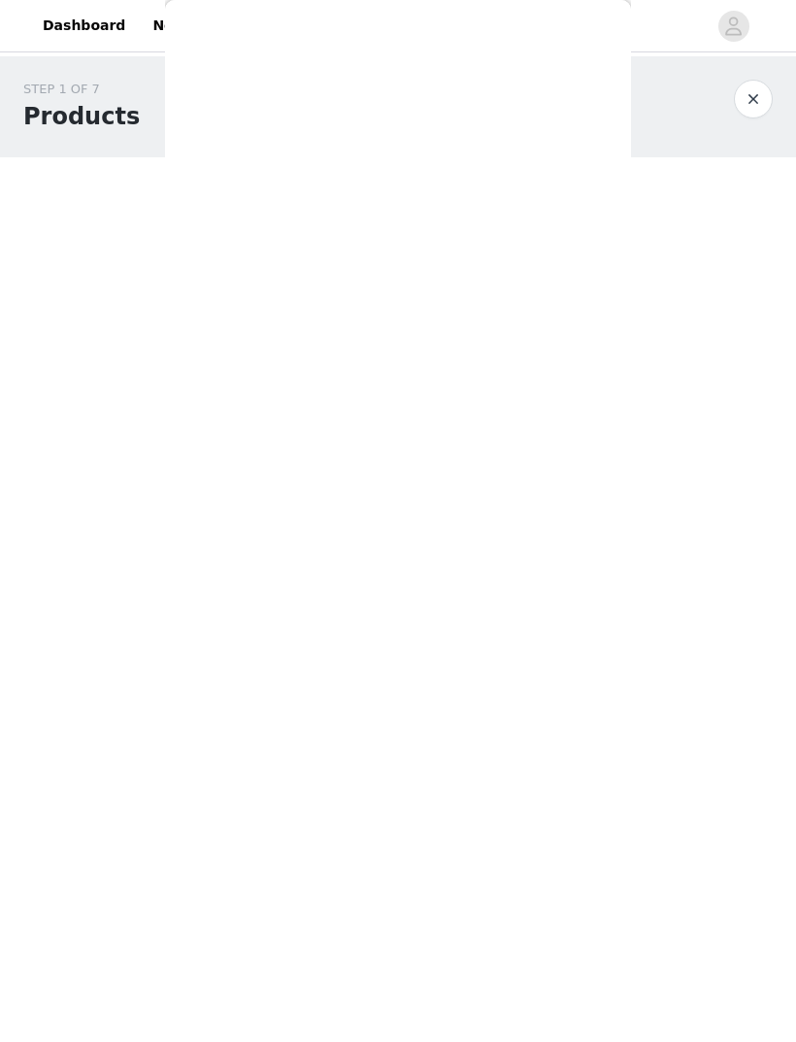
scroll to position [0, 0]
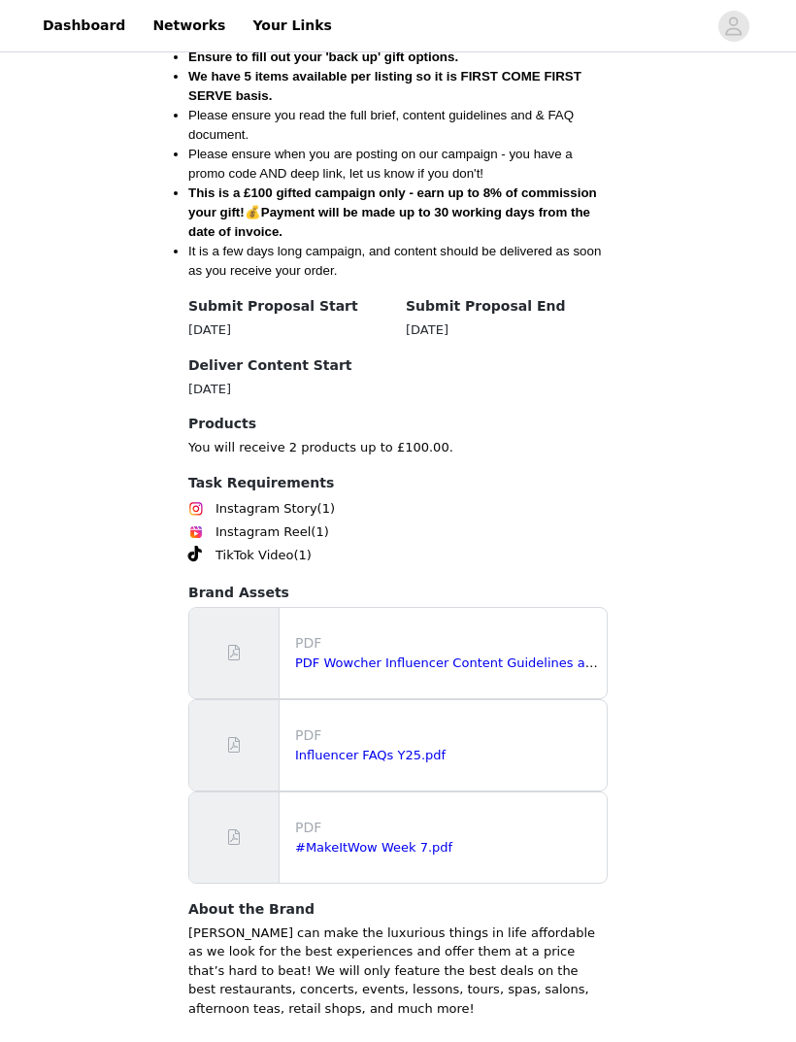
scroll to position [953, 0]
